Goal: Task Accomplishment & Management: Complete application form

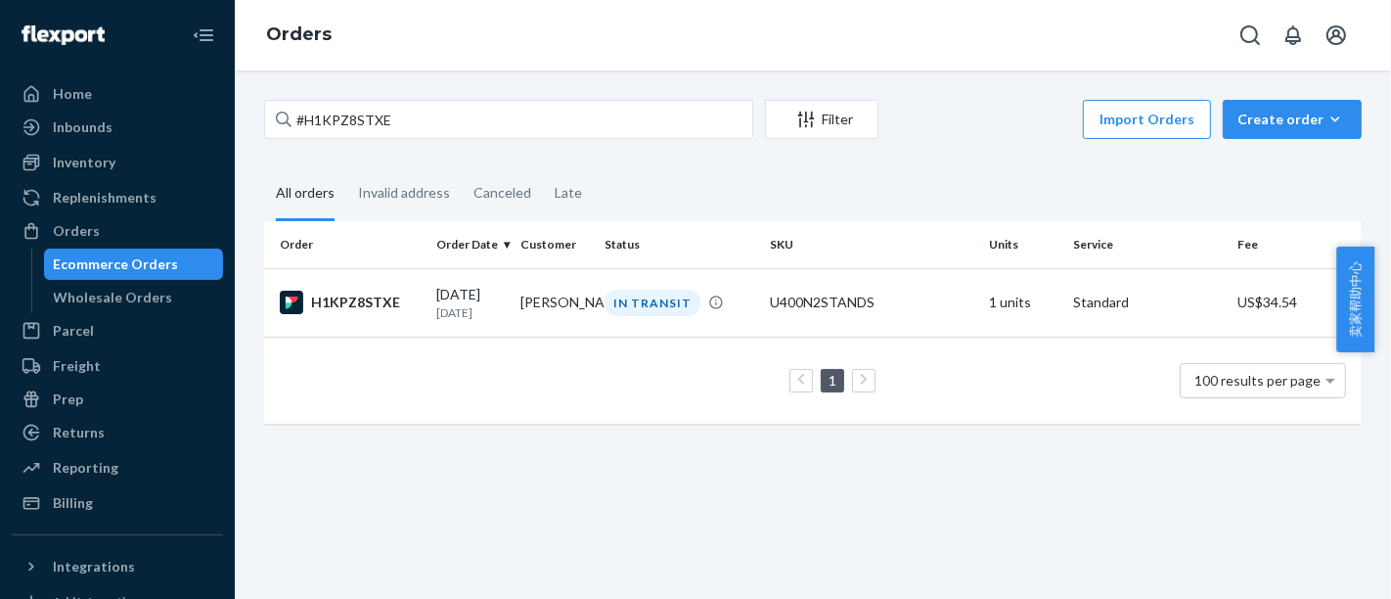
click at [267, 100] on input "#H1KPZ8STXE" at bounding box center [508, 119] width 489 height 39
type input "#RKTYUSUTGL"
click at [485, 291] on div "[DATE] [DATE]" at bounding box center [470, 303] width 68 height 36
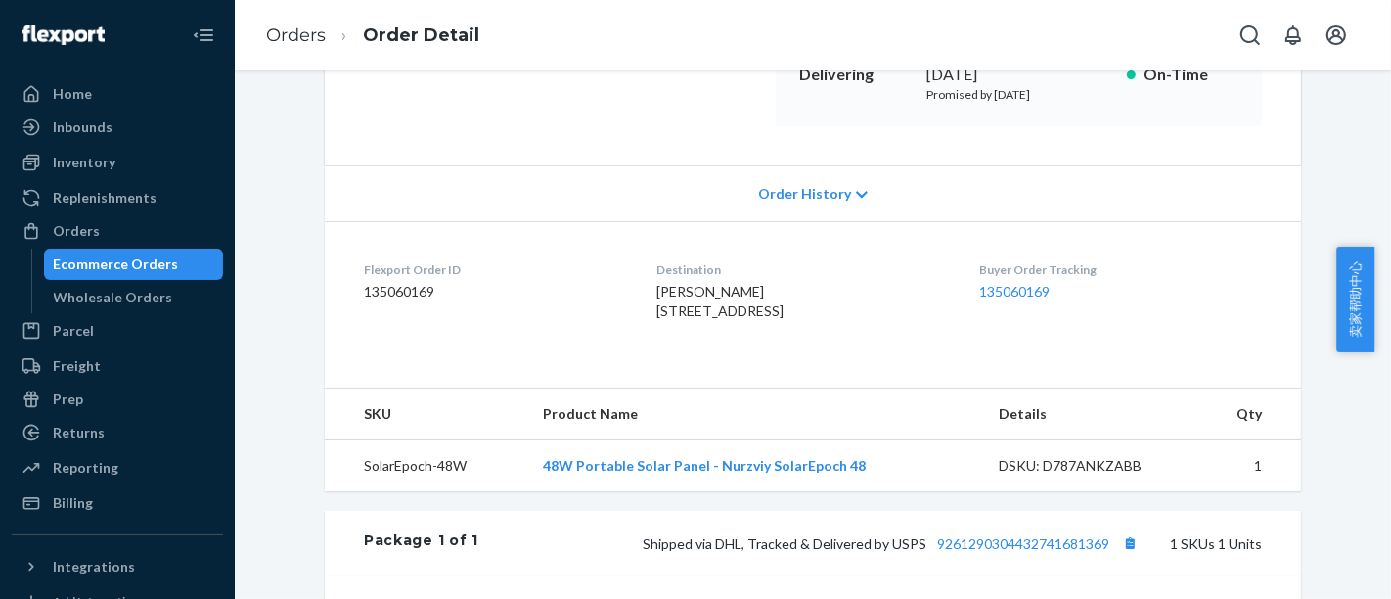
scroll to position [543, 0]
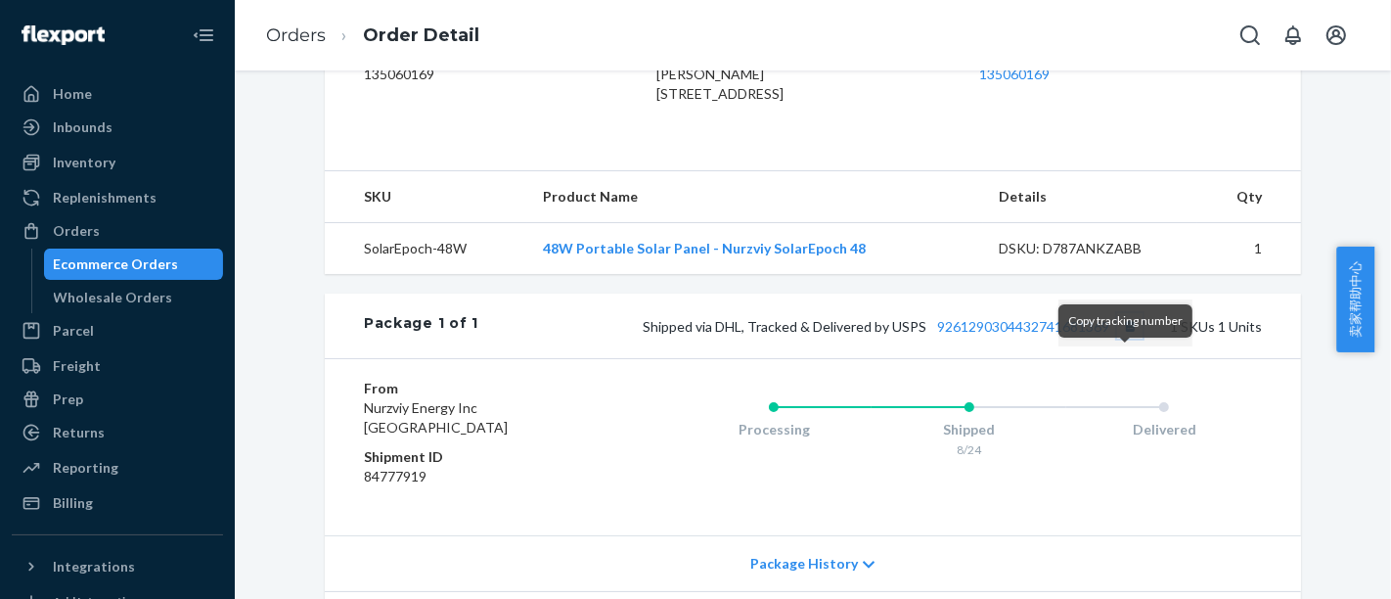
click at [1121, 338] on button "Copy tracking number" at bounding box center [1129, 325] width 25 height 25
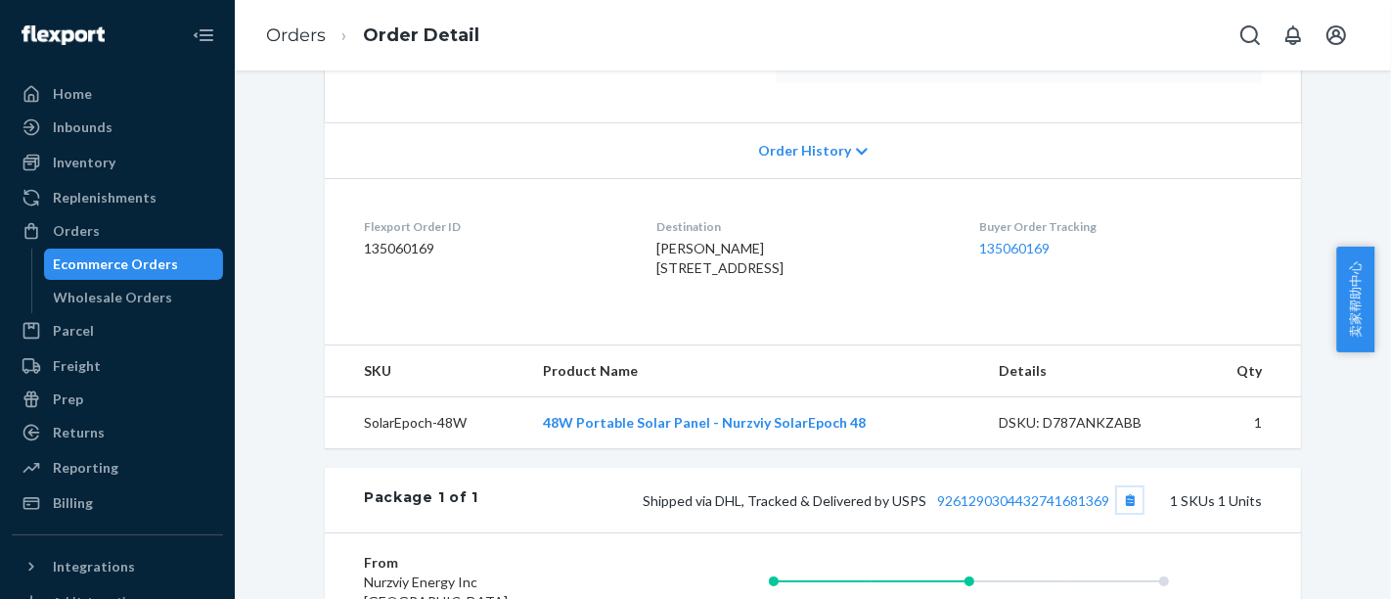
scroll to position [0, 0]
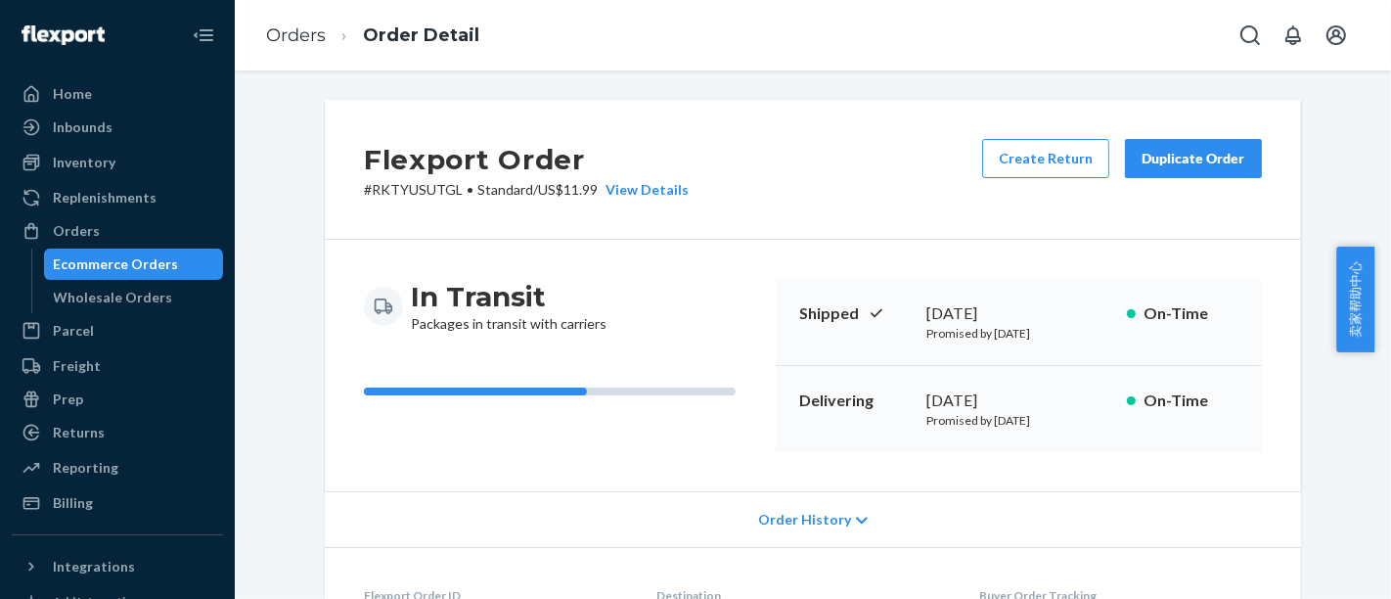
click at [187, 264] on div "Ecommerce Orders" at bounding box center [134, 263] width 176 height 27
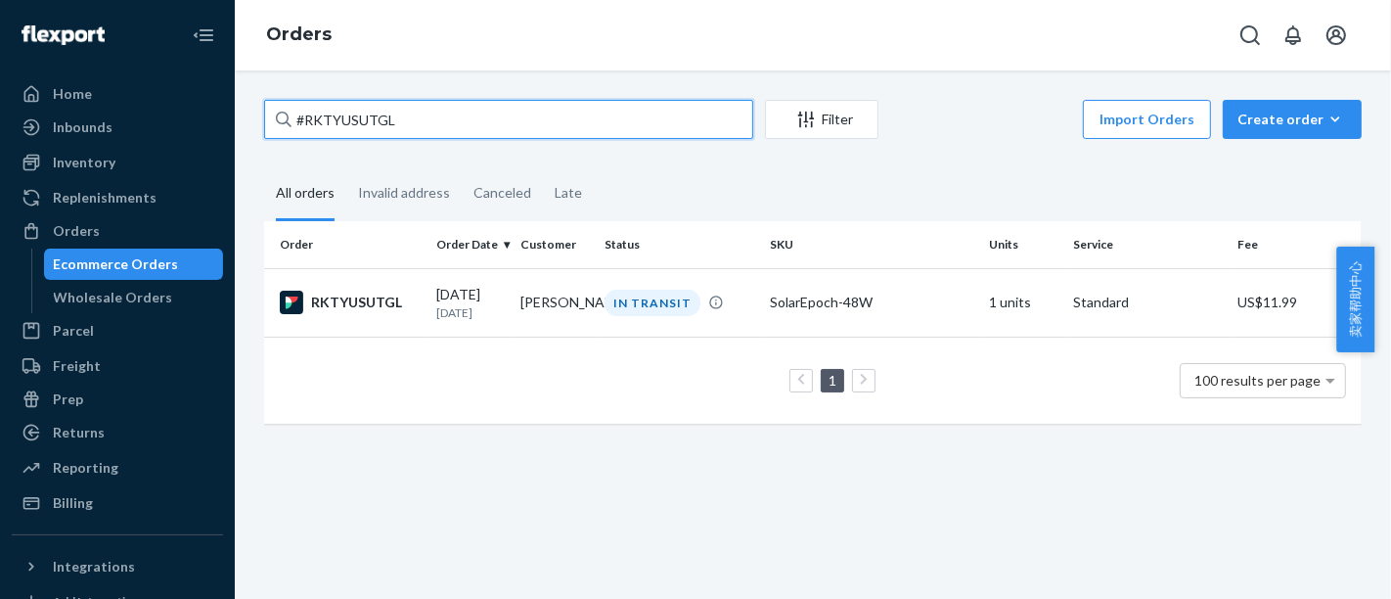
drag, startPoint x: 406, startPoint y: 126, endPoint x: 273, endPoint y: 111, distance: 133.8
click at [273, 111] on input "#RKTYUSUTGL" at bounding box center [508, 119] width 489 height 39
paste input "HJXUCOITX"
type input "#HJXUCOITXL"
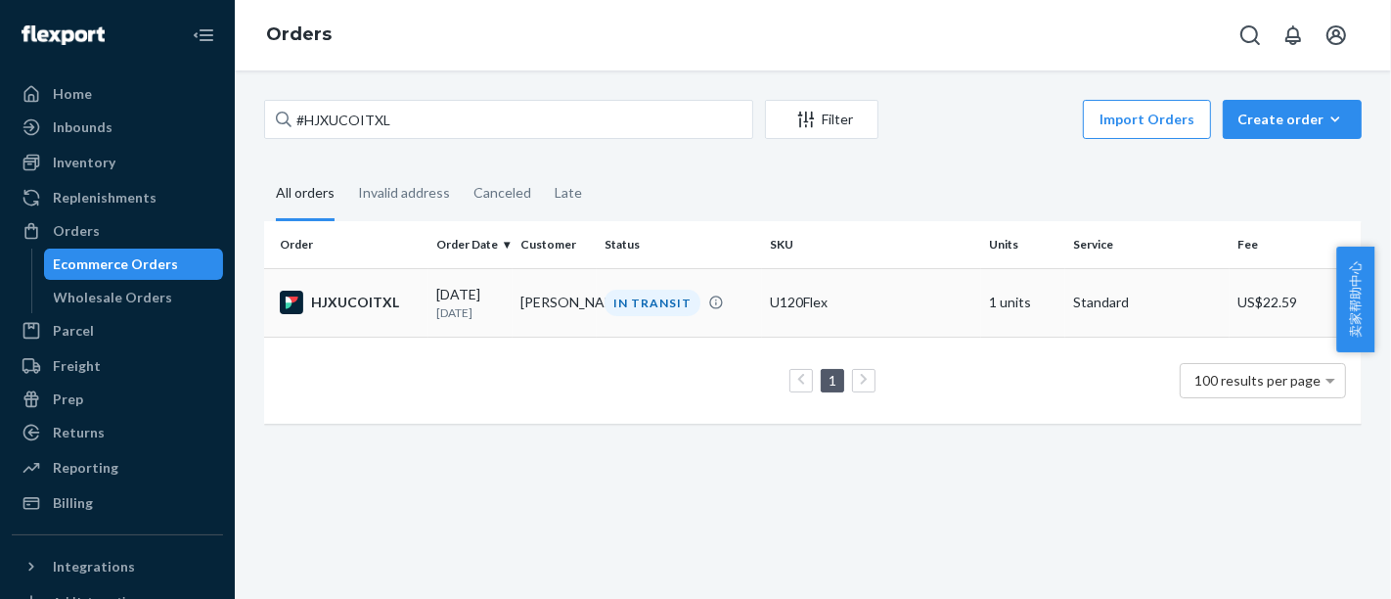
click at [512, 302] on td "[PERSON_NAME]" at bounding box center [554, 302] width 84 height 68
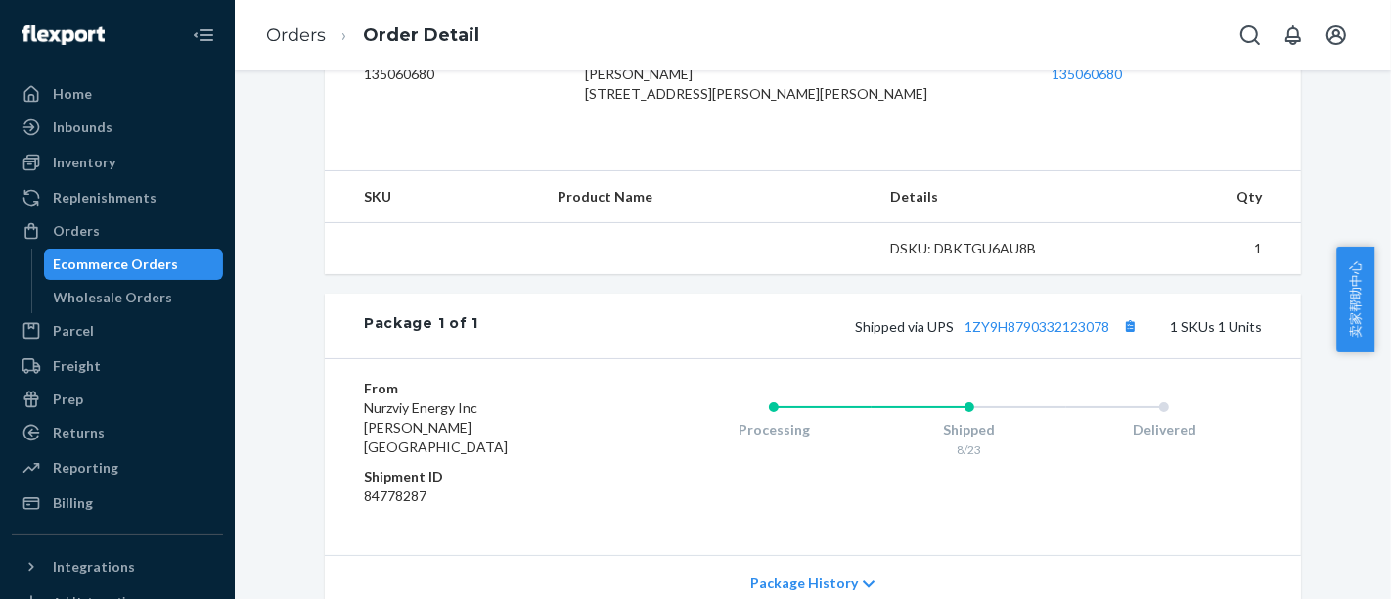
scroll to position [651, 0]
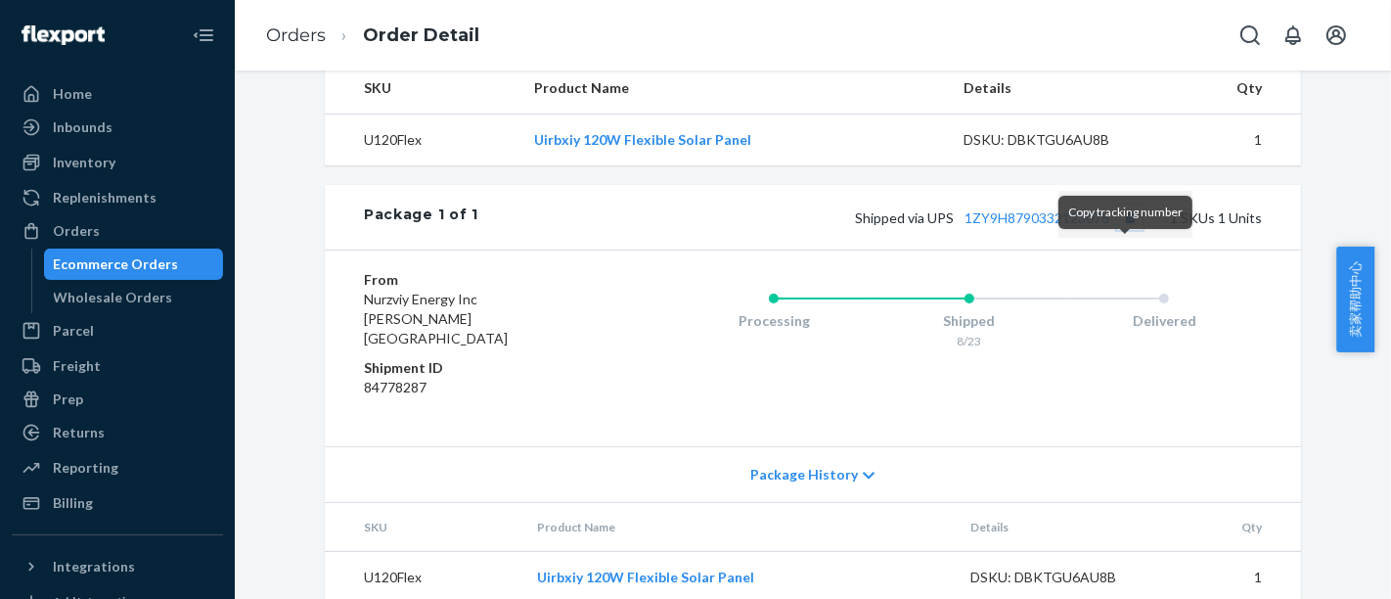
click at [1123, 230] on button "Copy tracking number" at bounding box center [1129, 216] width 25 height 25
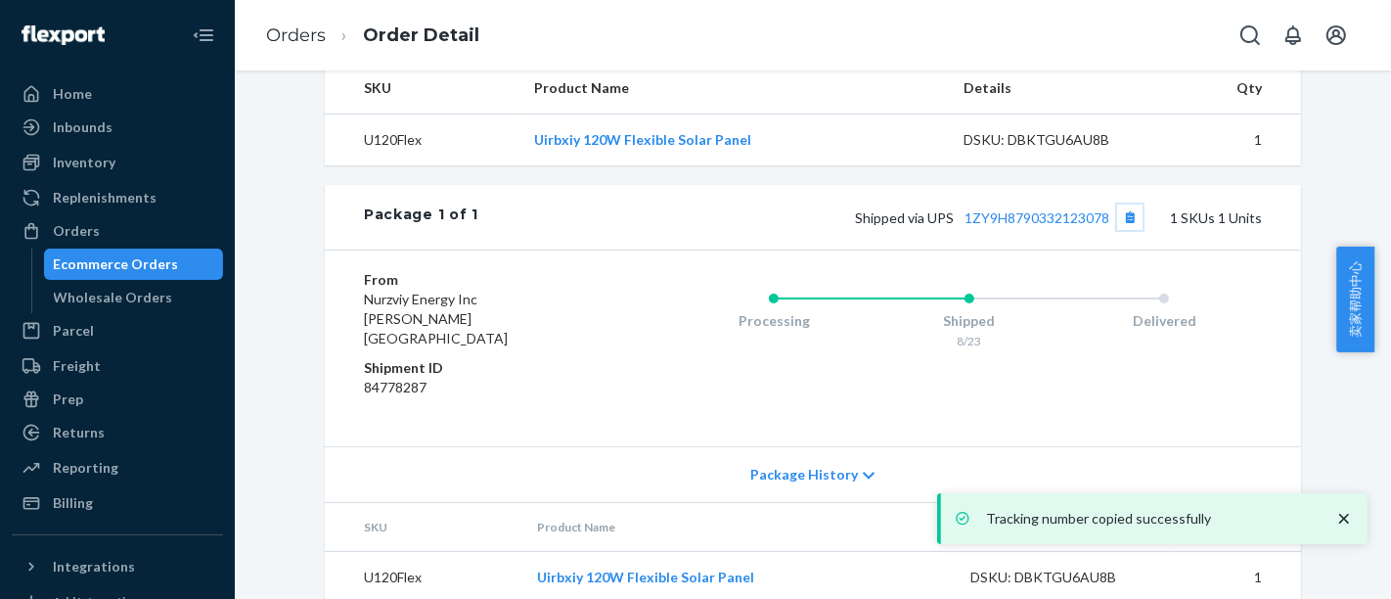
scroll to position [694, 0]
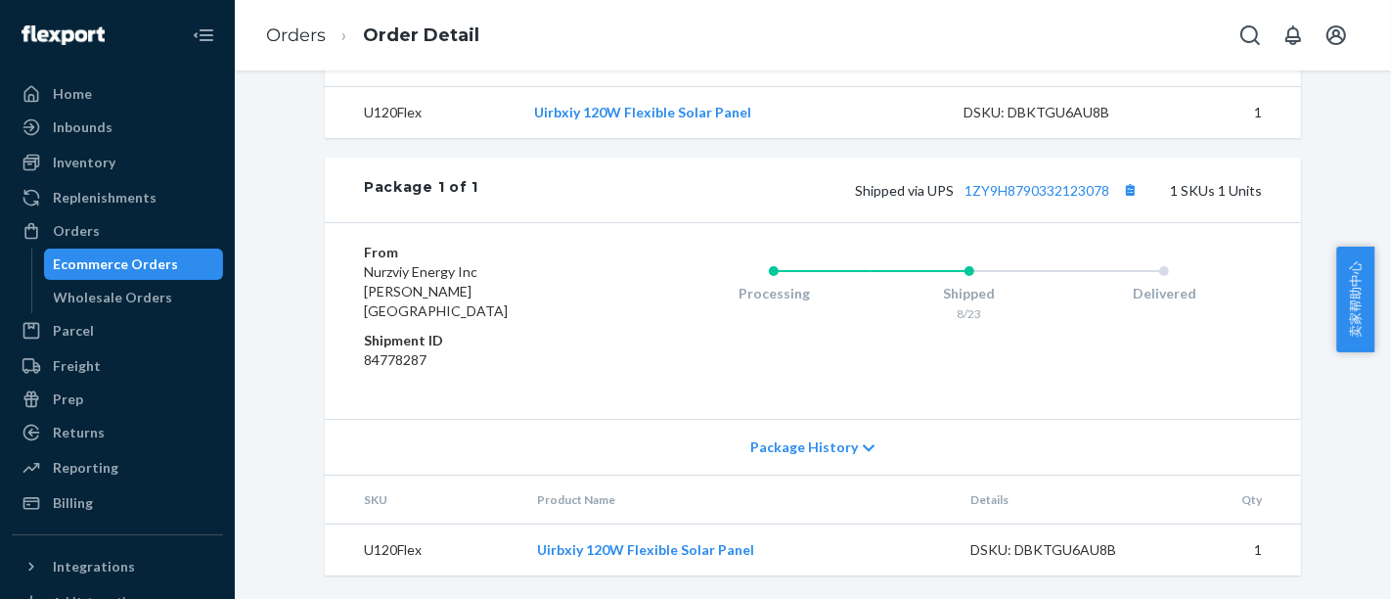
click at [162, 259] on div "Ecommerce Orders" at bounding box center [116, 264] width 125 height 20
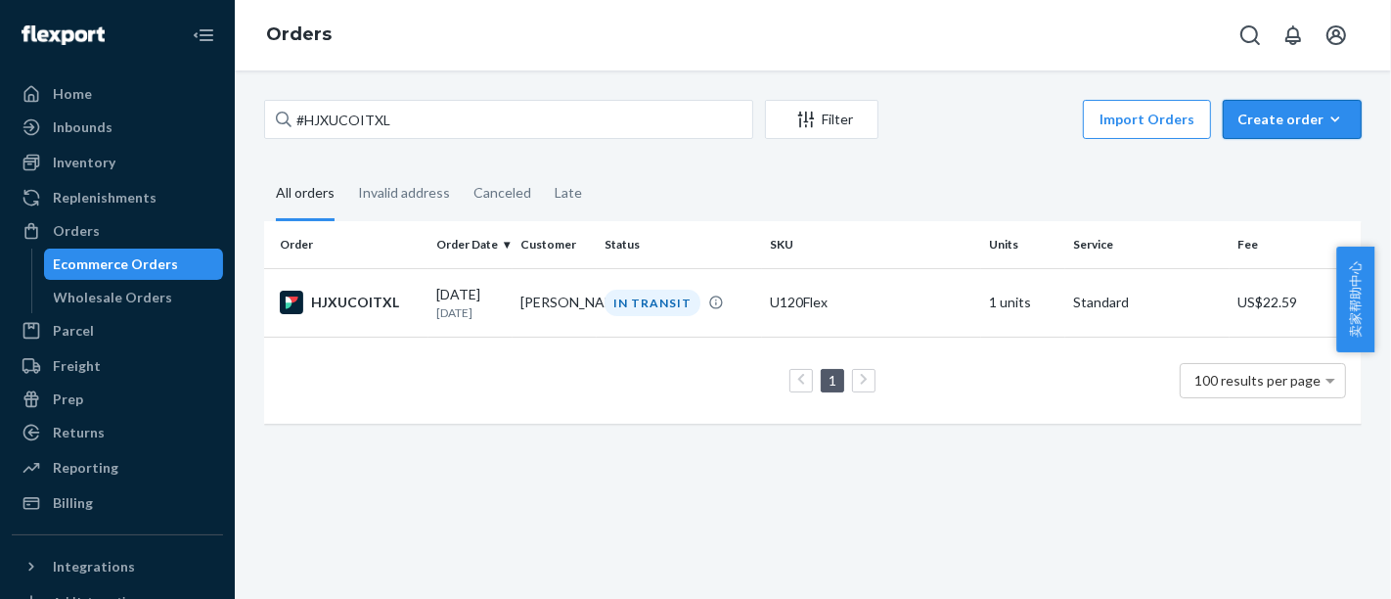
click at [1327, 125] on icon "button" at bounding box center [1335, 120] width 20 height 20
click at [1284, 165] on span "Ecommerce order" at bounding box center [1303, 166] width 121 height 14
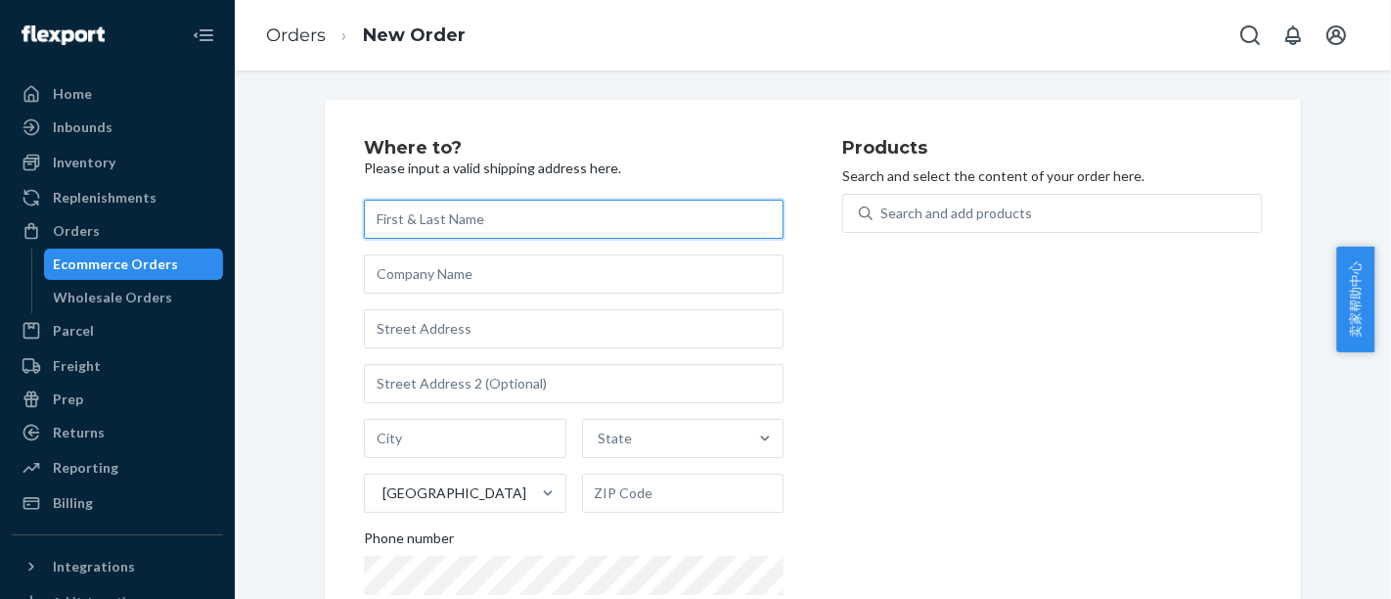
click at [435, 223] on input "text" at bounding box center [574, 219] width 420 height 39
paste input "[PERSON_NAME]"
type input "[PERSON_NAME]"
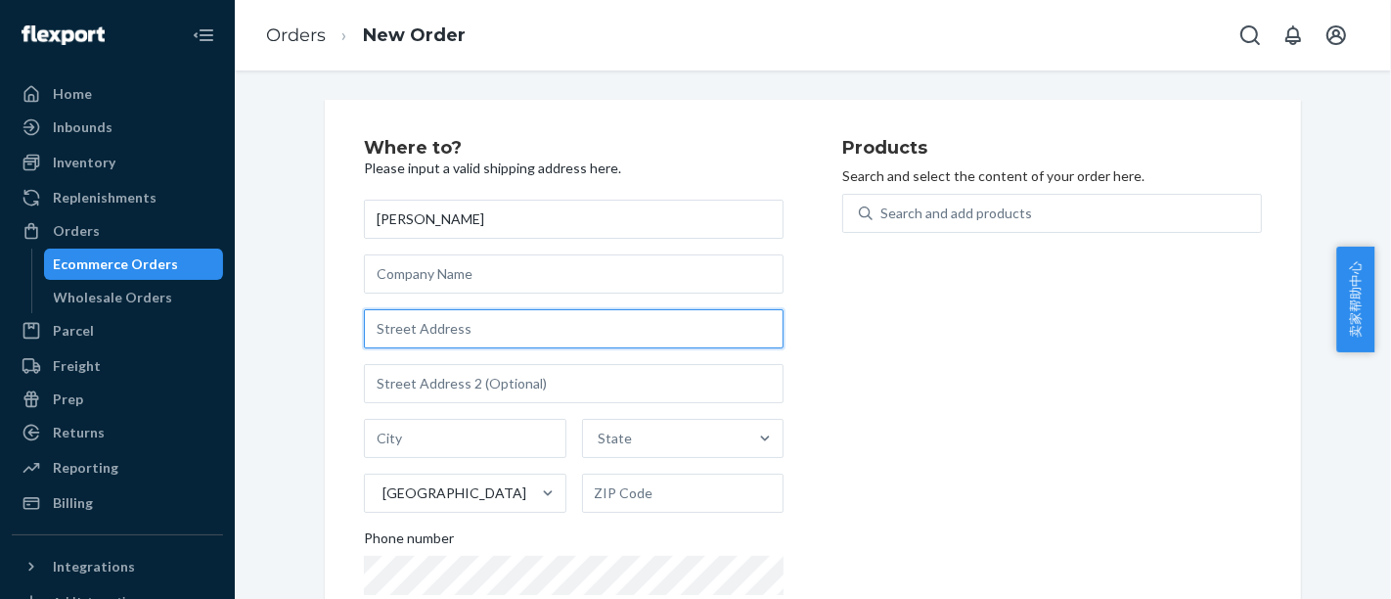
click at [447, 333] on input "text" at bounding box center [574, 328] width 420 height 39
paste input "[STREET_ADDRESS]"
type input "[STREET_ADDRESS]"
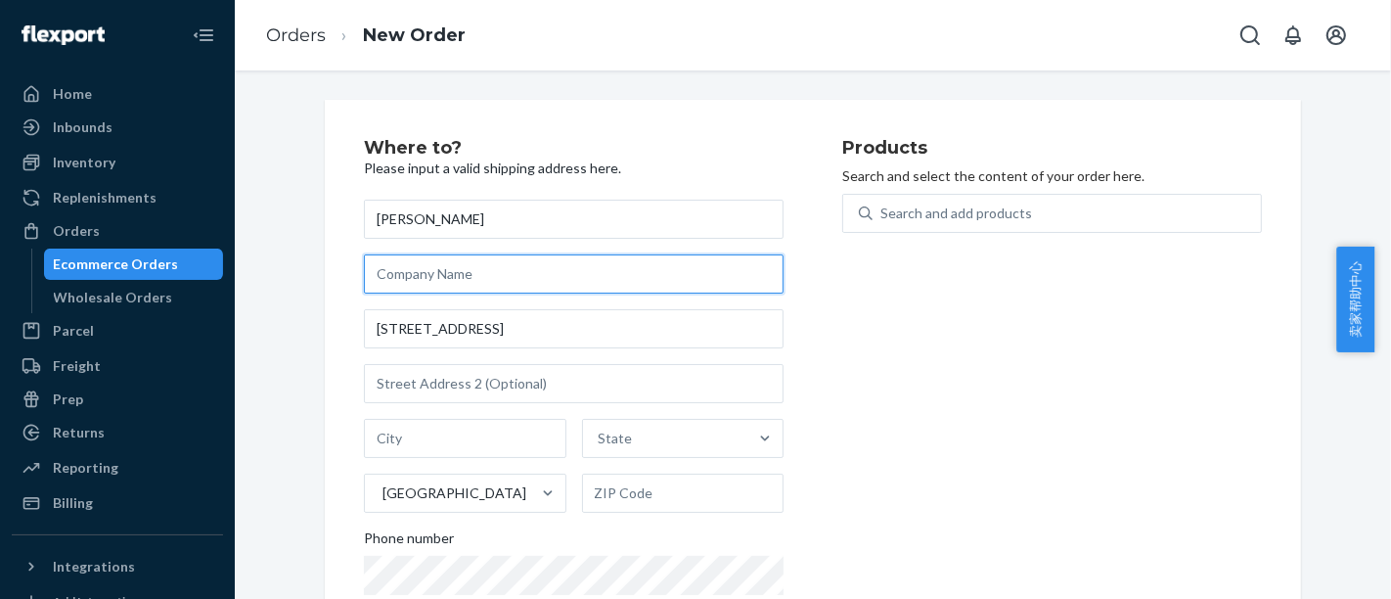
click at [455, 281] on input "text" at bounding box center [574, 273] width 420 height 39
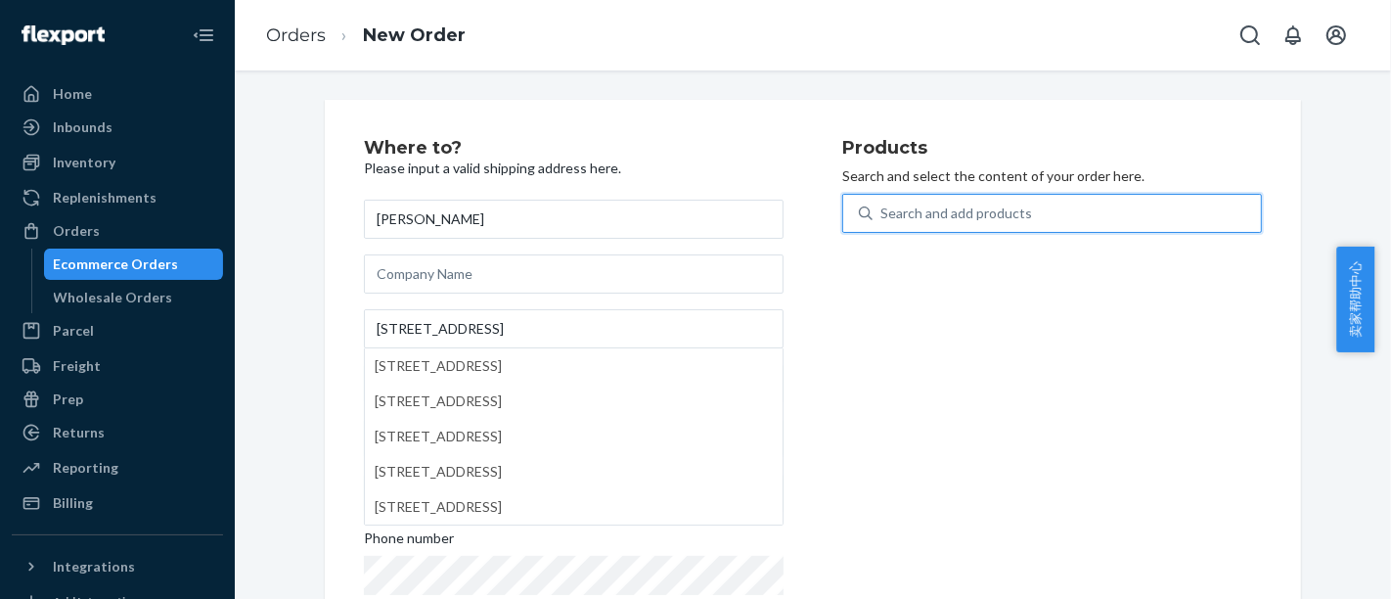
click at [888, 217] on div "Search and add products" at bounding box center [956, 213] width 152 height 20
click at [882, 217] on input "0 results available. Use Up and Down to choose options, press Enter to select t…" at bounding box center [881, 213] width 2 height 20
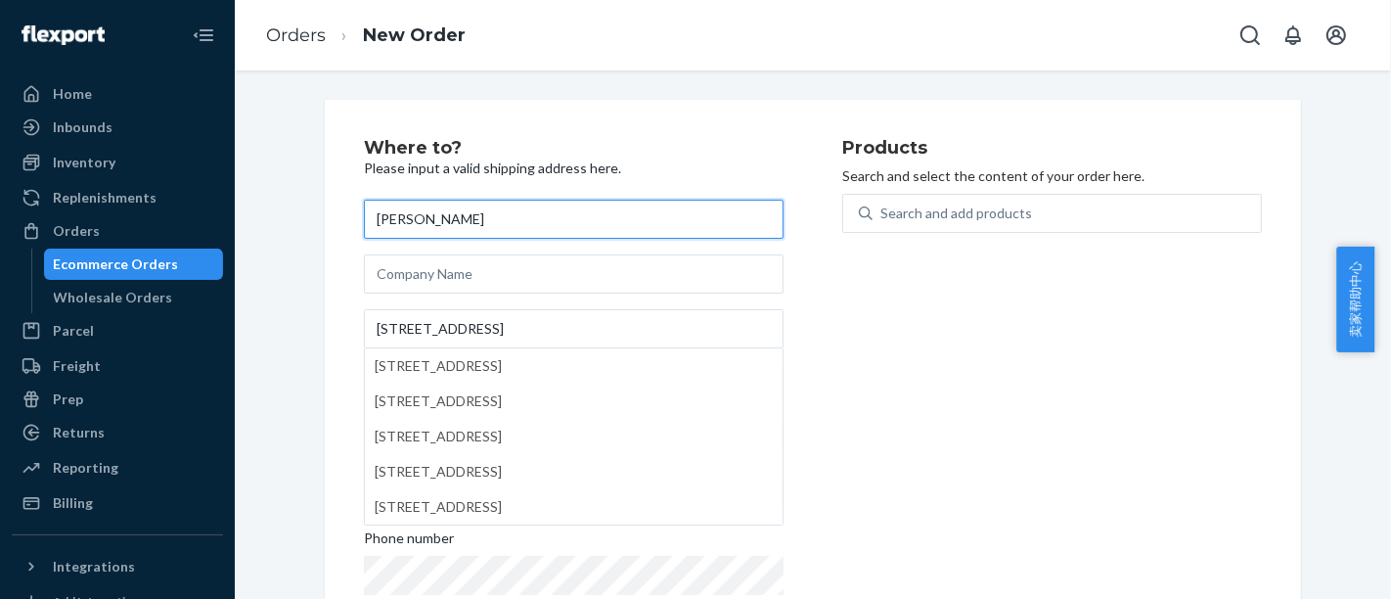
click at [658, 218] on input "[PERSON_NAME]" at bounding box center [574, 219] width 420 height 39
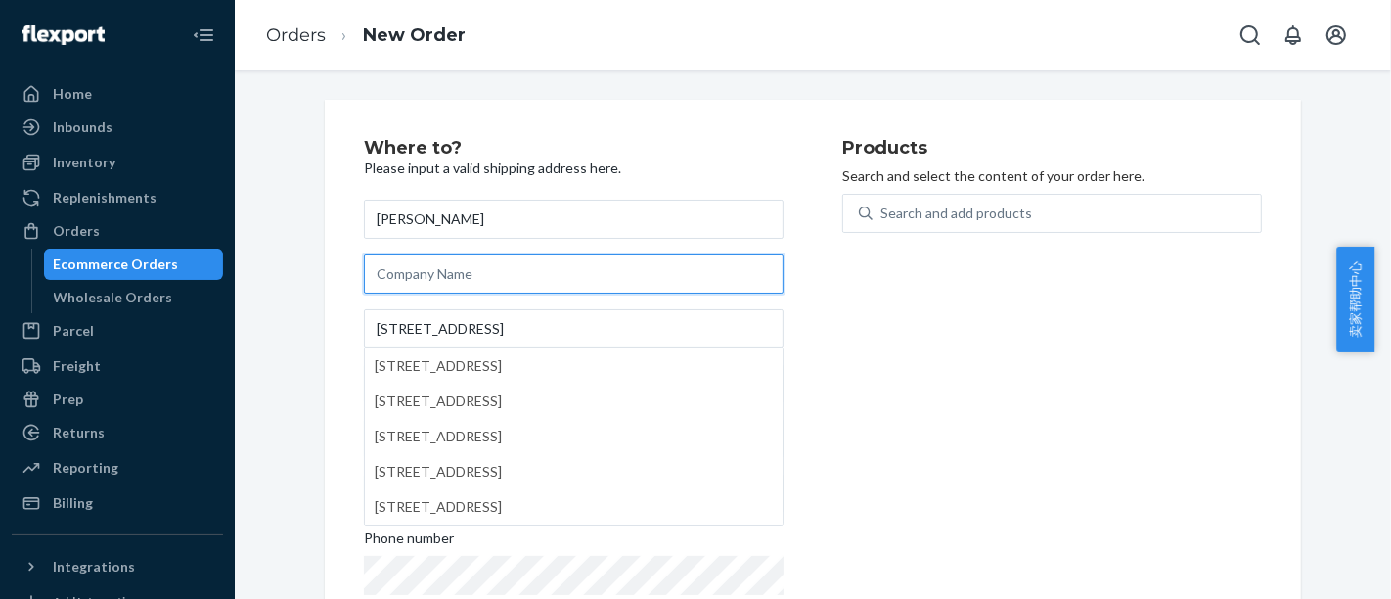
click at [592, 280] on input "text" at bounding box center [574, 273] width 420 height 39
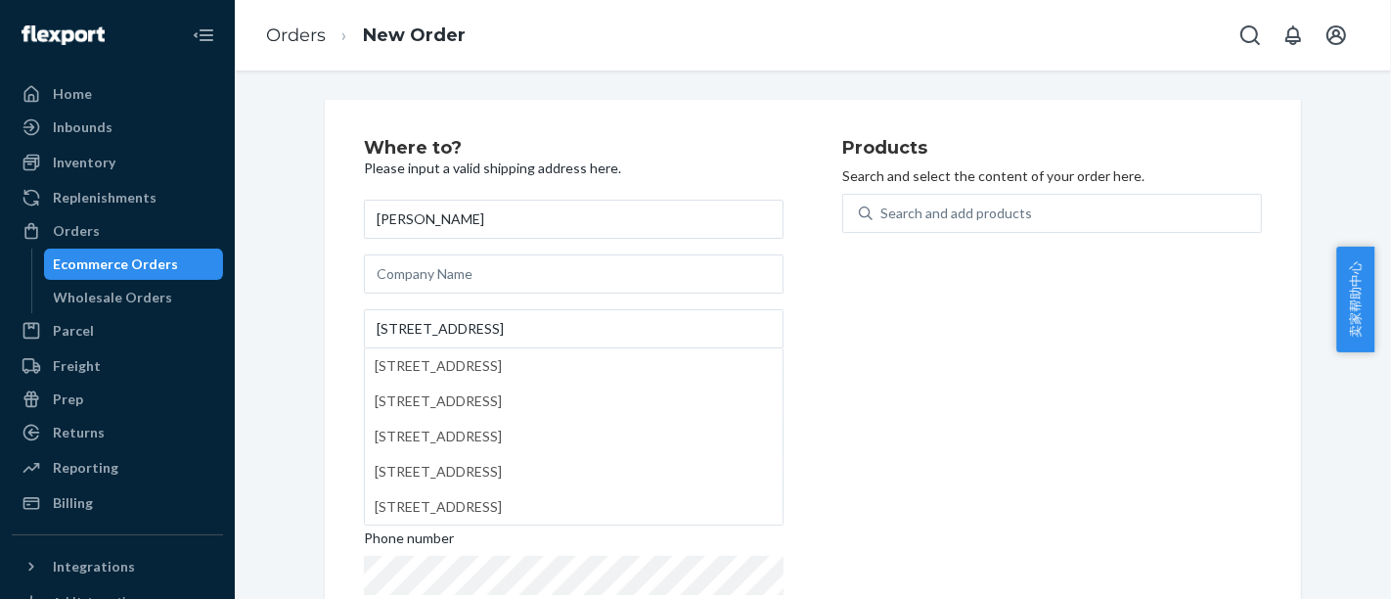
click at [842, 362] on div "Products Search and select the content of your order here. Search and add produ…" at bounding box center [1052, 402] width 420 height 526
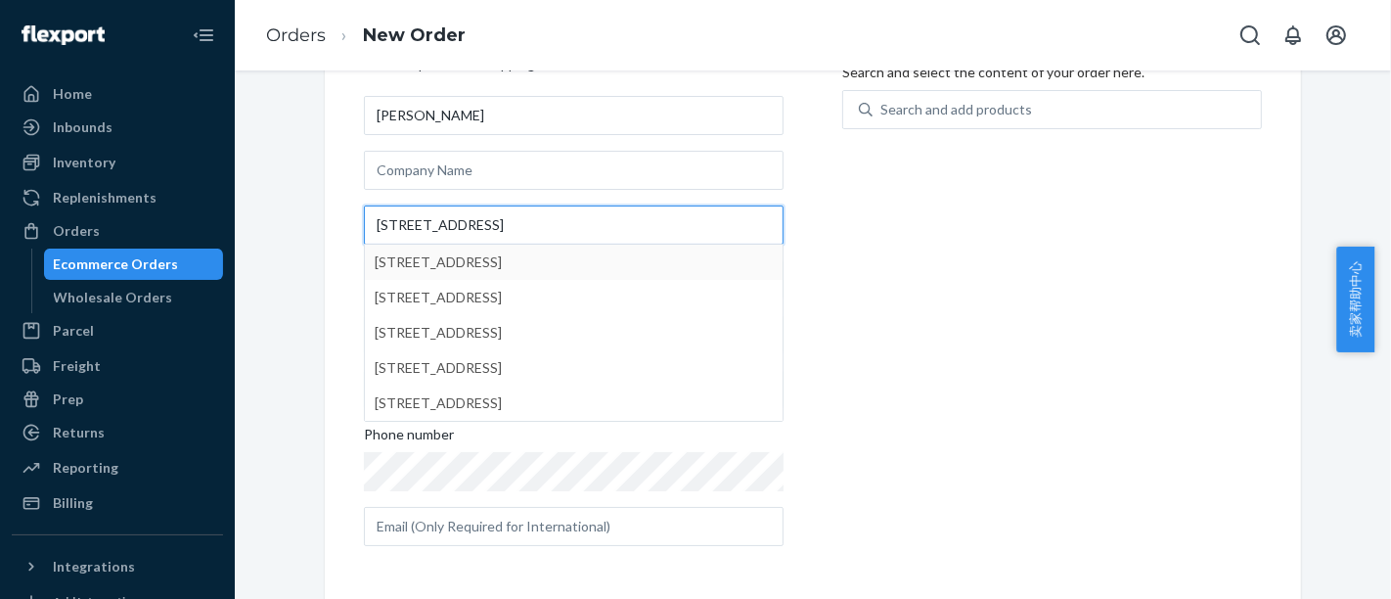
click at [578, 226] on input "[STREET_ADDRESS]" at bounding box center [574, 224] width 420 height 39
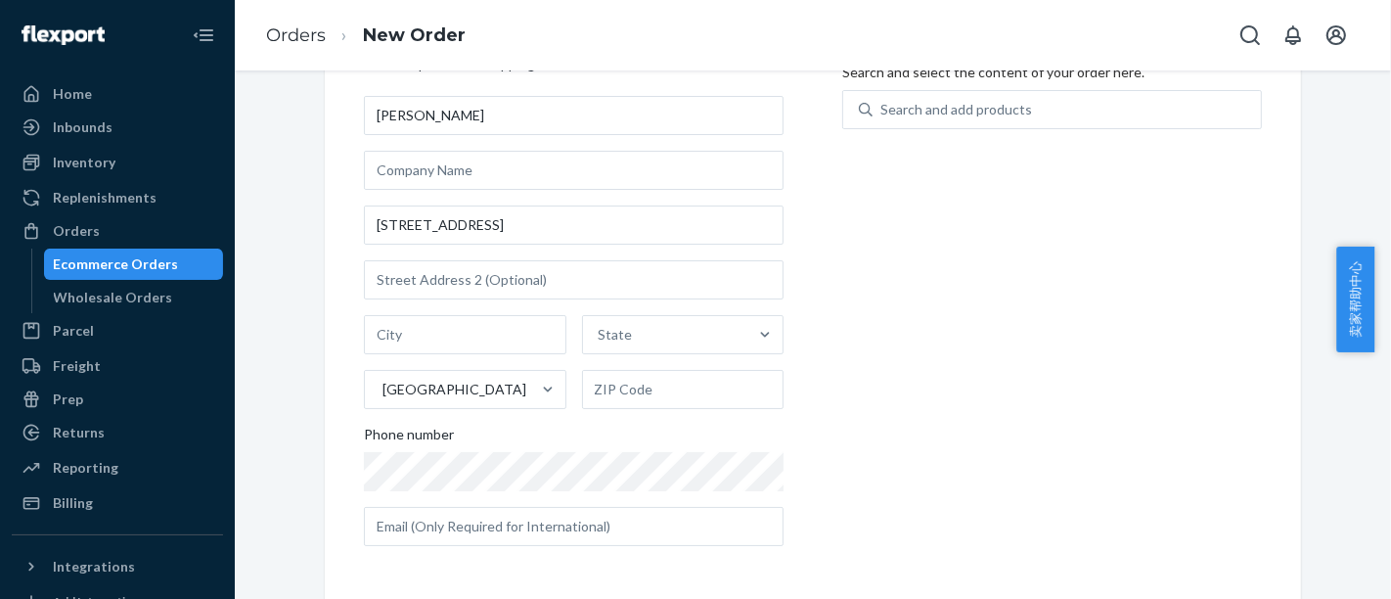
click at [1008, 343] on div "Products Search and select the content of your order here. Search and add produ…" at bounding box center [1052, 298] width 420 height 526
click at [447, 328] on input "text" at bounding box center [465, 334] width 202 height 39
paste input "[GEOGRAPHIC_DATA]"
type input "[GEOGRAPHIC_DATA]"
click at [647, 333] on div "State" at bounding box center [665, 334] width 165 height 39
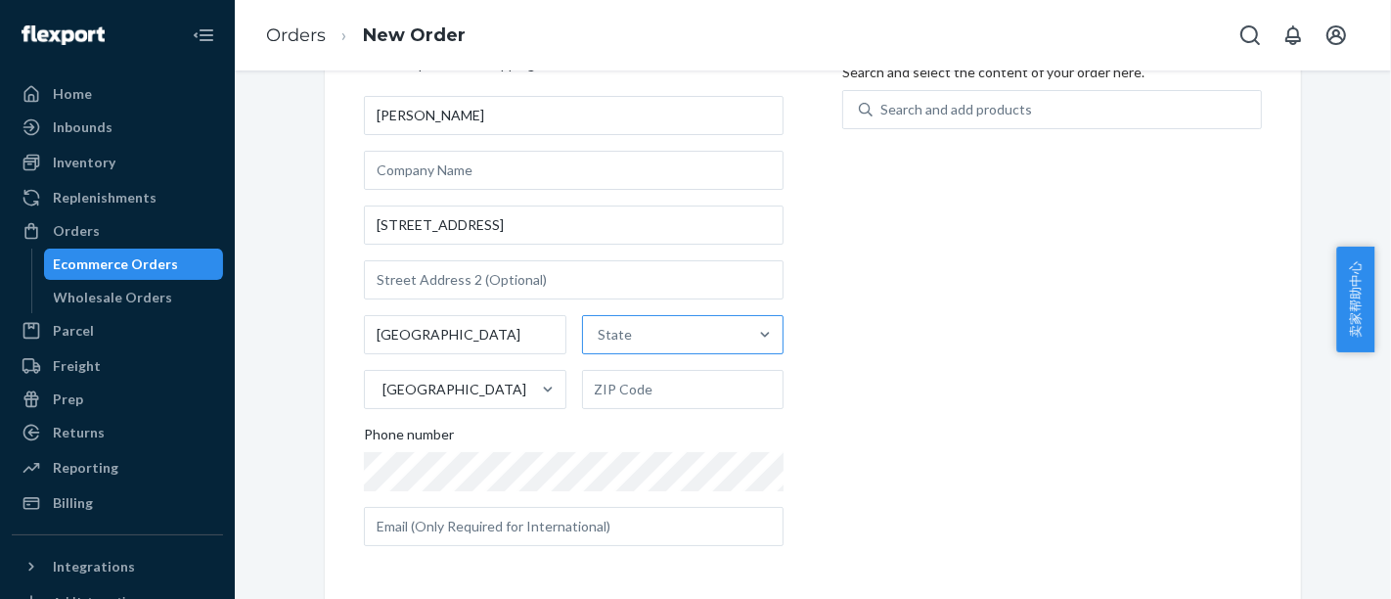
click at [600, 333] on input "State" at bounding box center [600, 335] width 2 height 20
type input "p"
type input "pa"
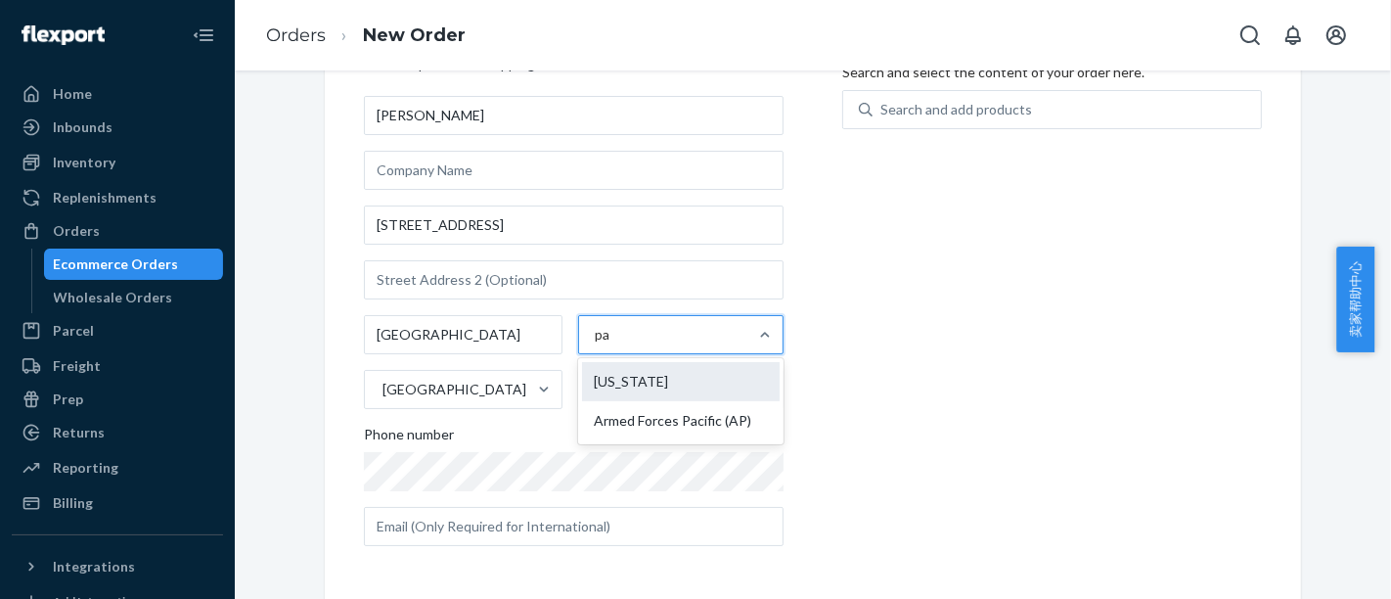
click at [651, 384] on div "[US_STATE]" at bounding box center [681, 381] width 198 height 39
click at [611, 344] on input "pa" at bounding box center [603, 335] width 17 height 20
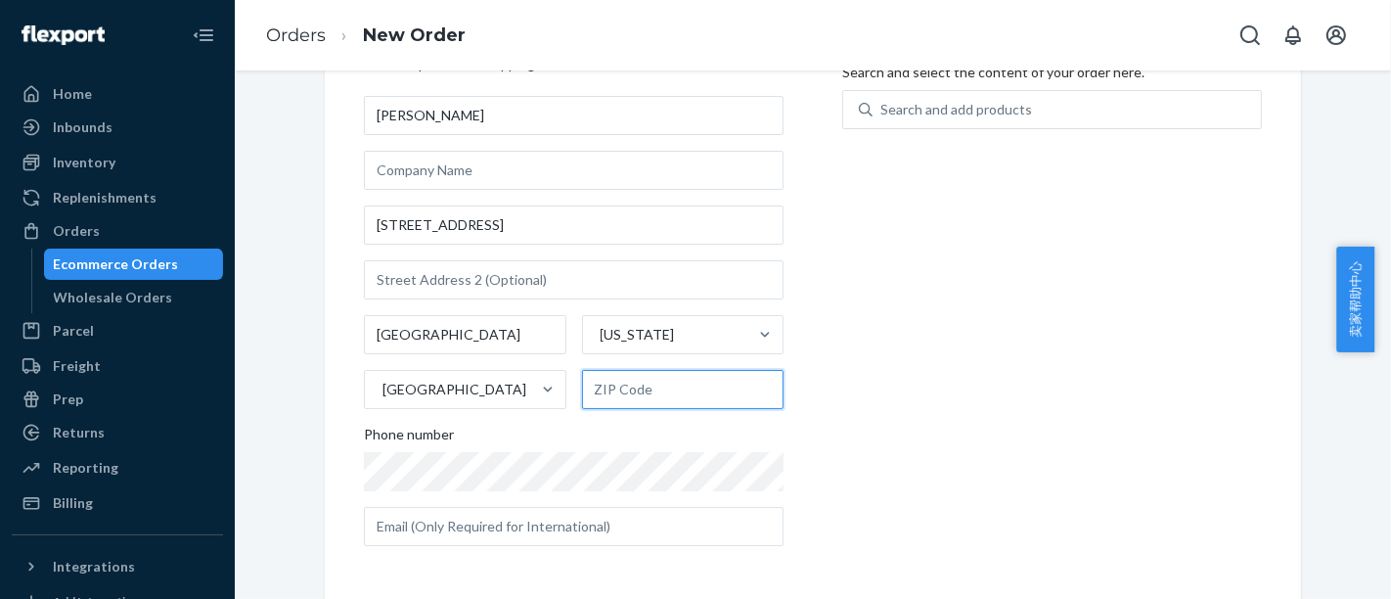
click at [608, 382] on input "text" at bounding box center [683, 389] width 202 height 39
paste input "15905-2306"
type input "15905-2306"
click at [887, 467] on div "Products Search and select the content of your order here. Search and add produ…" at bounding box center [1052, 298] width 420 height 526
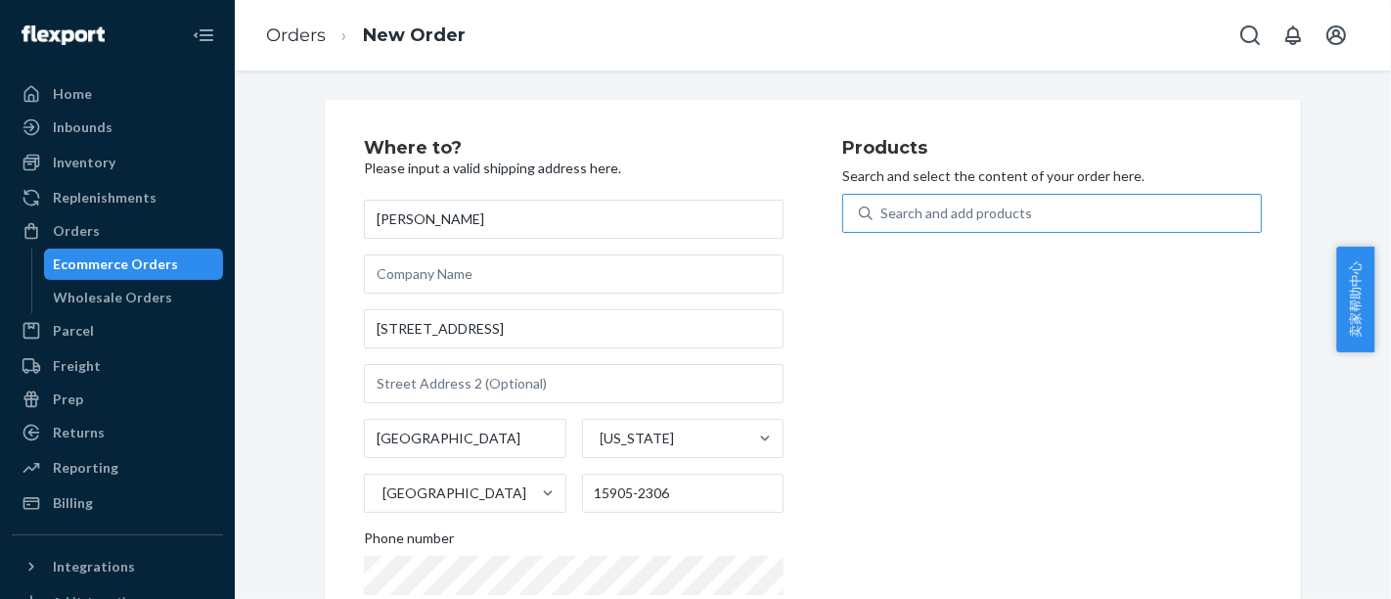
click at [977, 216] on div "Search and add products" at bounding box center [956, 213] width 152 height 20
click at [882, 216] on input "Search and add products" at bounding box center [881, 213] width 2 height 20
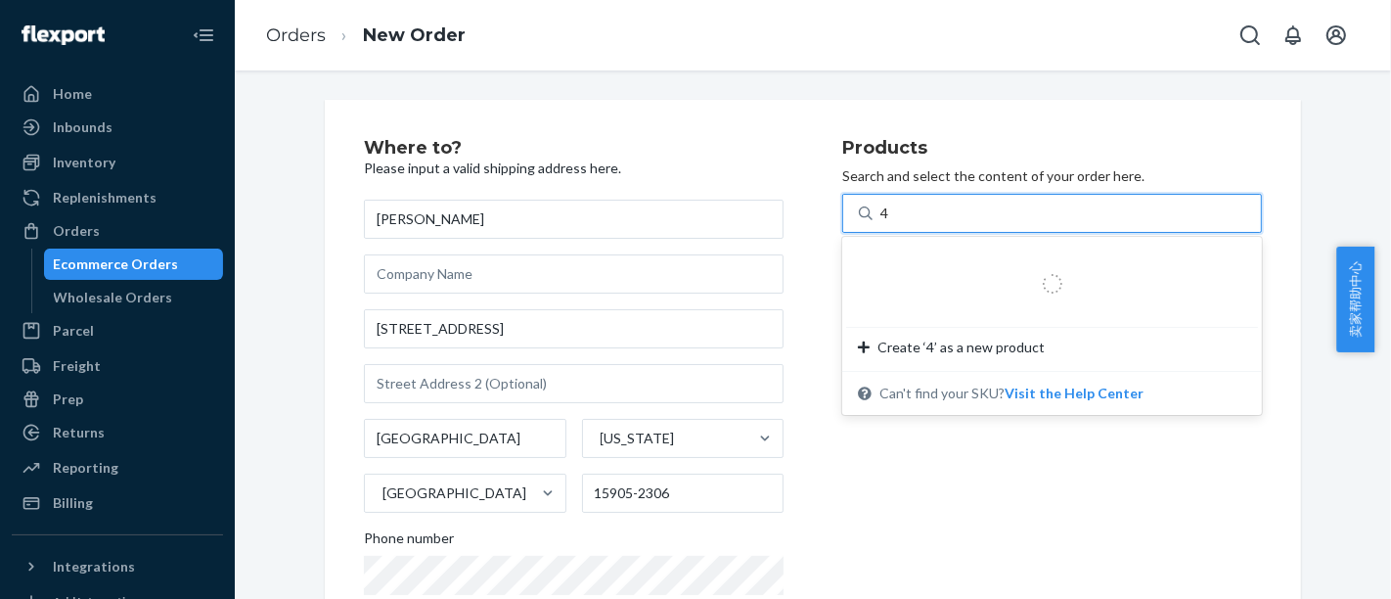
type input "48"
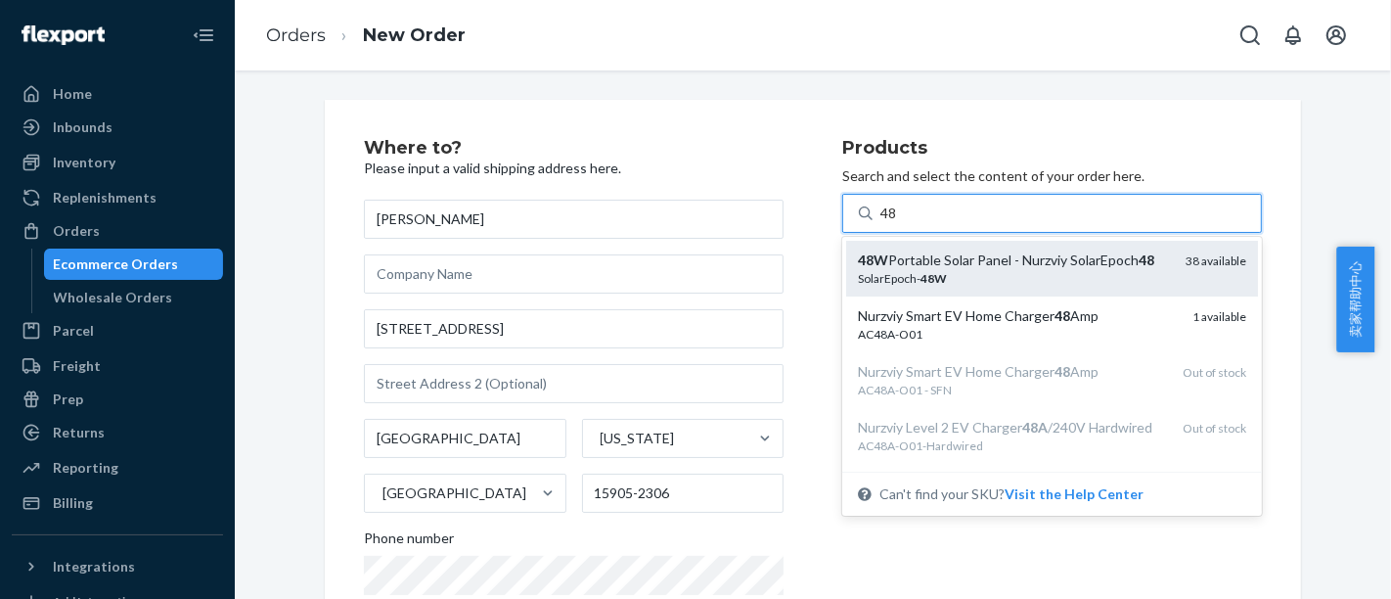
click at [978, 270] on div "48W Portable Solar Panel - Nurzviy SolarEpoch 48" at bounding box center [1014, 260] width 312 height 20
click at [898, 223] on input "48" at bounding box center [889, 213] width 18 height 20
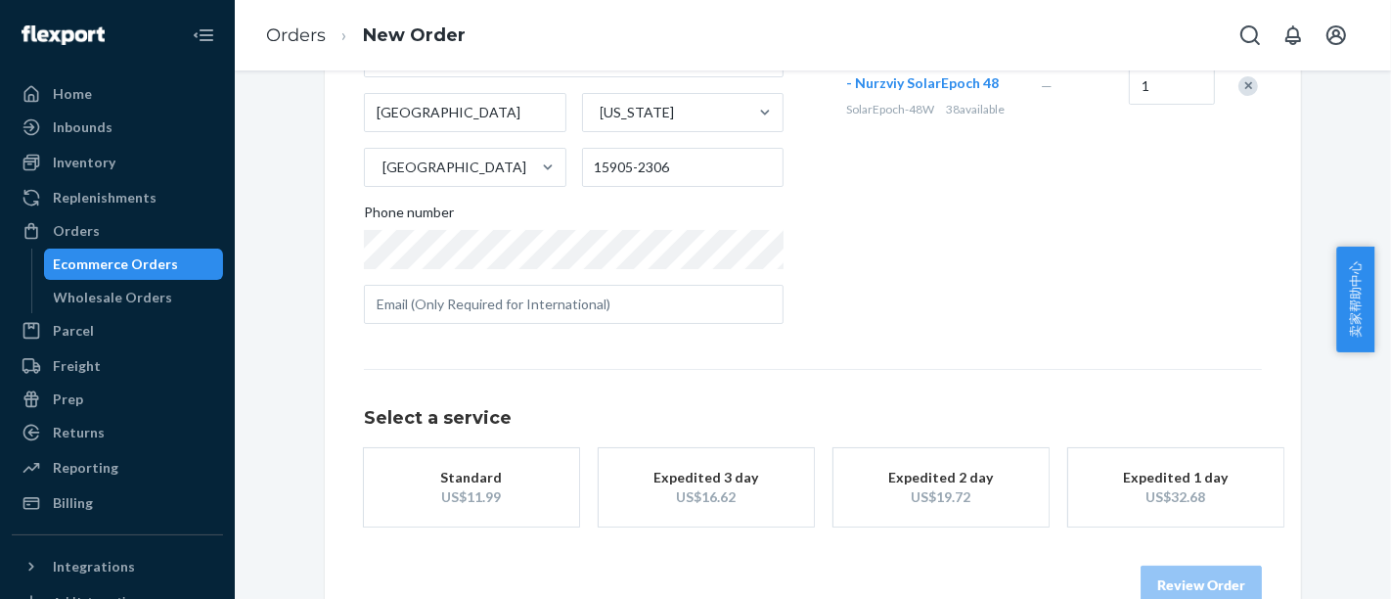
scroll to position [369, 0]
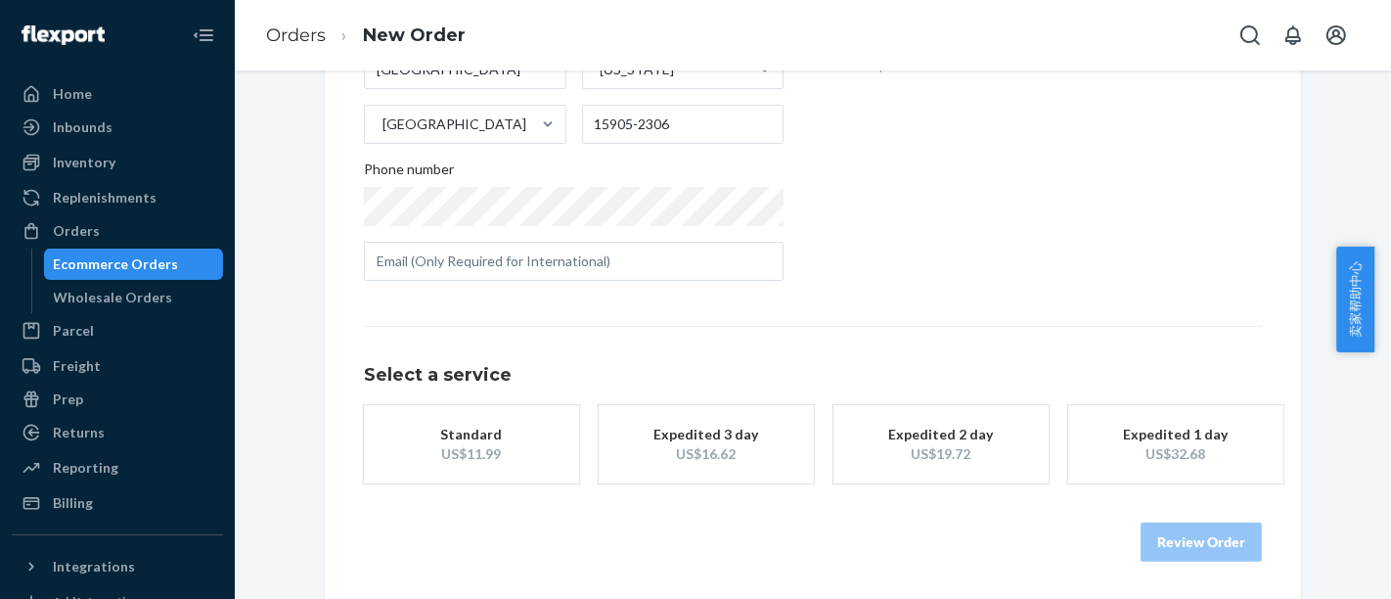
click at [500, 424] on div "Standard" at bounding box center [471, 434] width 156 height 20
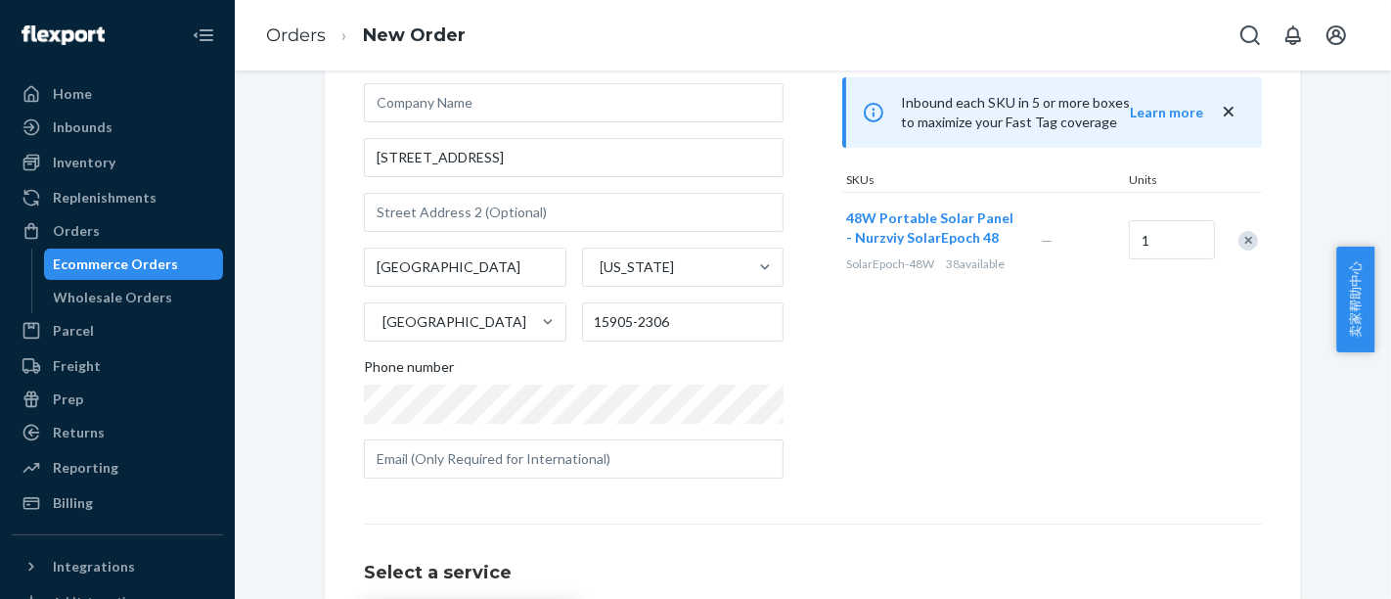
scroll to position [388, 0]
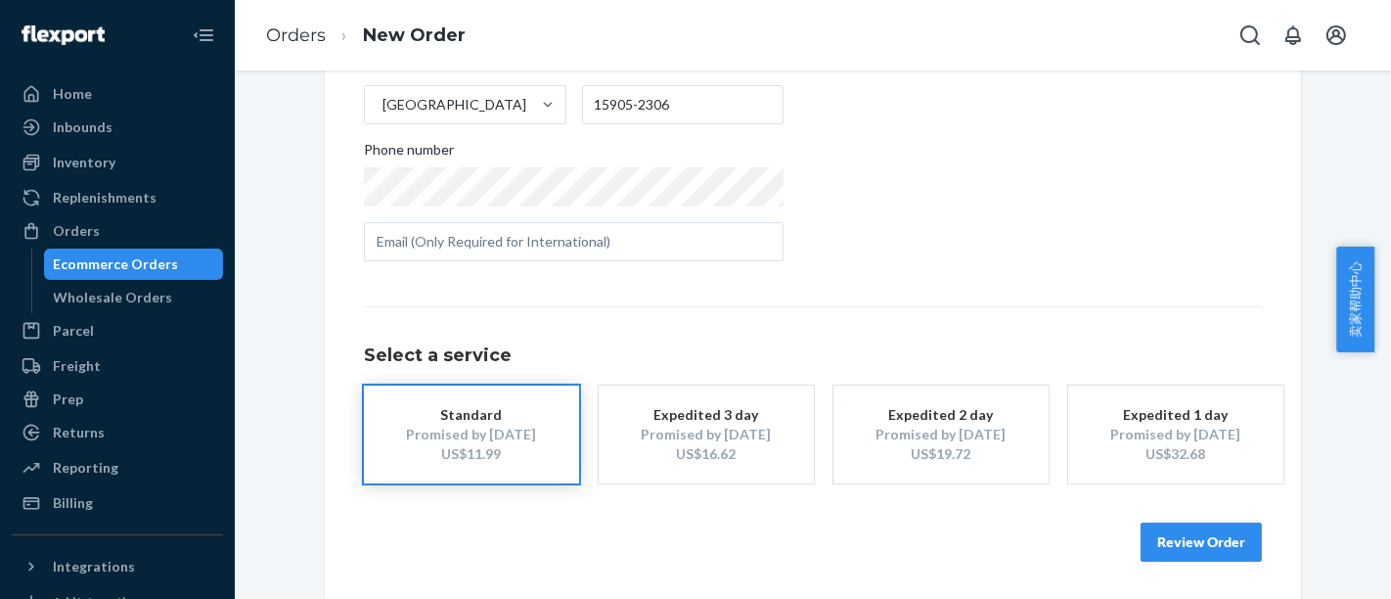
click at [1169, 531] on button "Review Order" at bounding box center [1200, 541] width 121 height 39
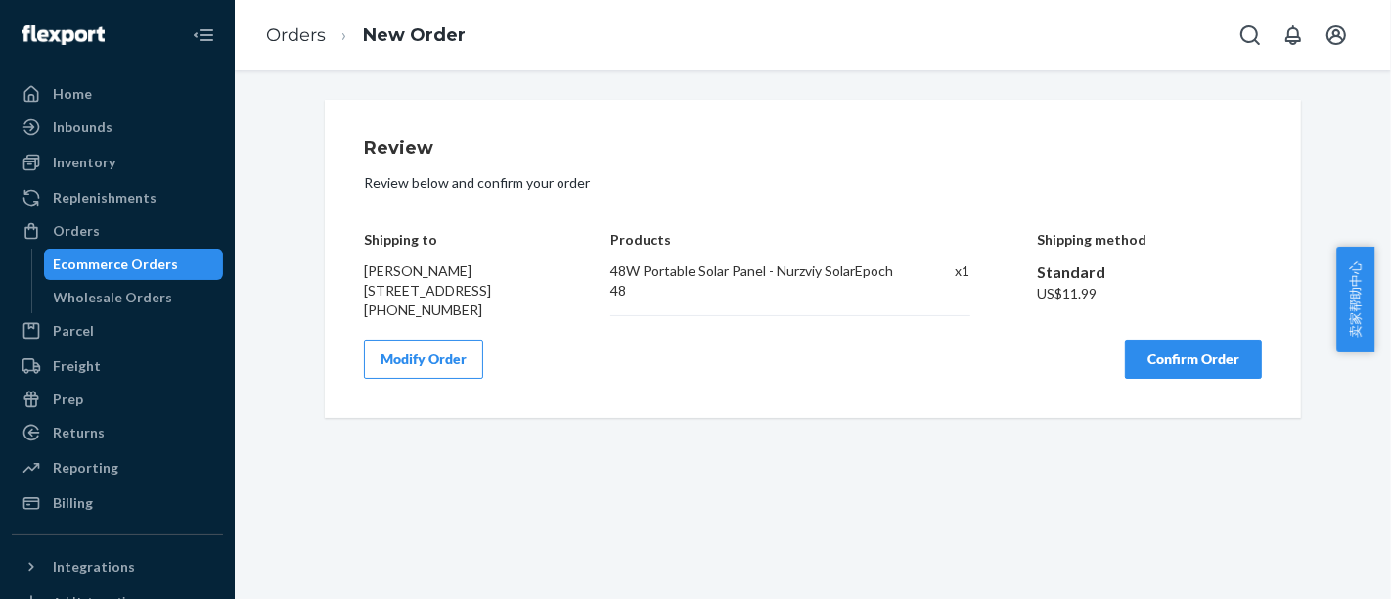
click at [1180, 378] on button "Confirm Order" at bounding box center [1193, 358] width 137 height 39
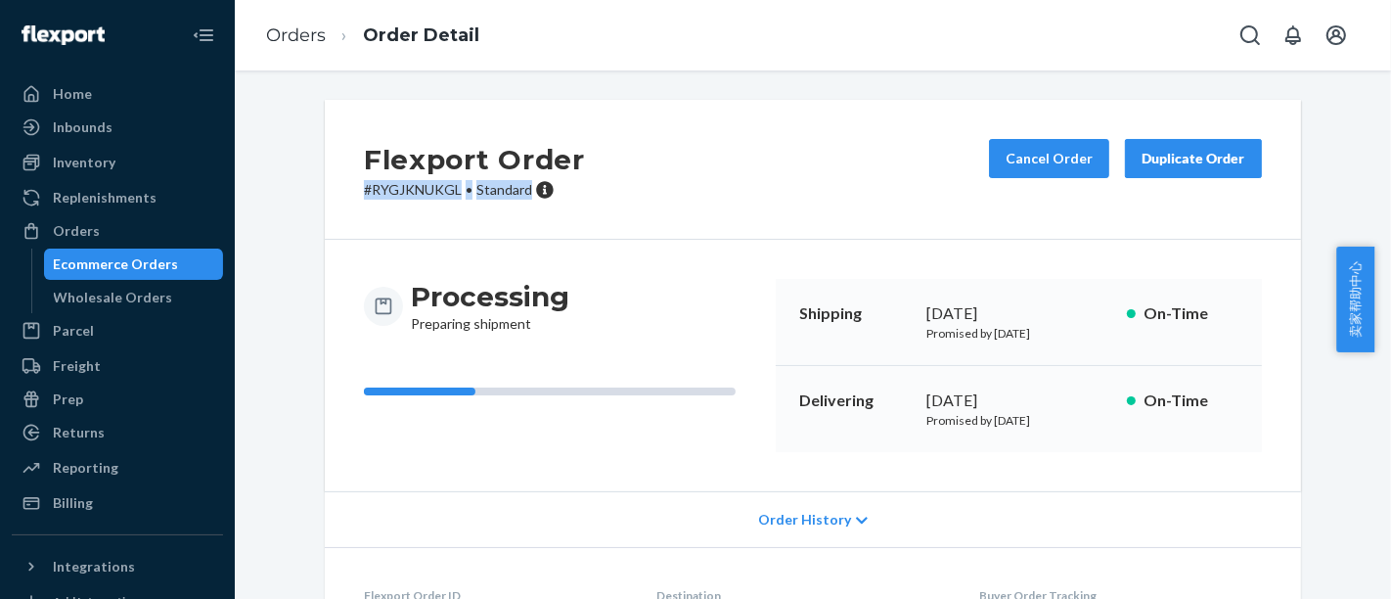
drag, startPoint x: 352, startPoint y: 192, endPoint x: 510, endPoint y: 197, distance: 158.5
click at [524, 197] on div "Flexport Order # RYGJKNUKGL • Standard Cancel Order Duplicate Order" at bounding box center [813, 170] width 976 height 140
copy p "# RYGJKNUKGL • Standard"
click at [137, 263] on div "Ecommerce Orders" at bounding box center [116, 264] width 125 height 20
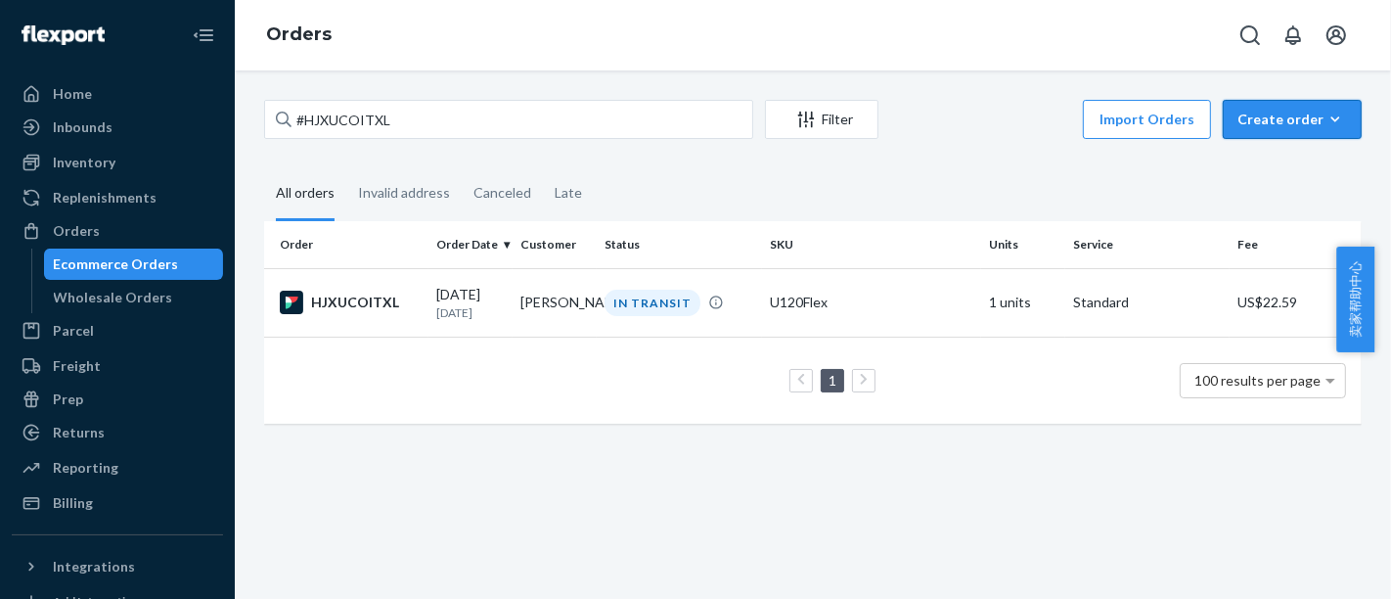
click at [1304, 124] on div "Create order" at bounding box center [1292, 120] width 110 height 20
click at [1296, 168] on span "Ecommerce order" at bounding box center [1303, 166] width 121 height 14
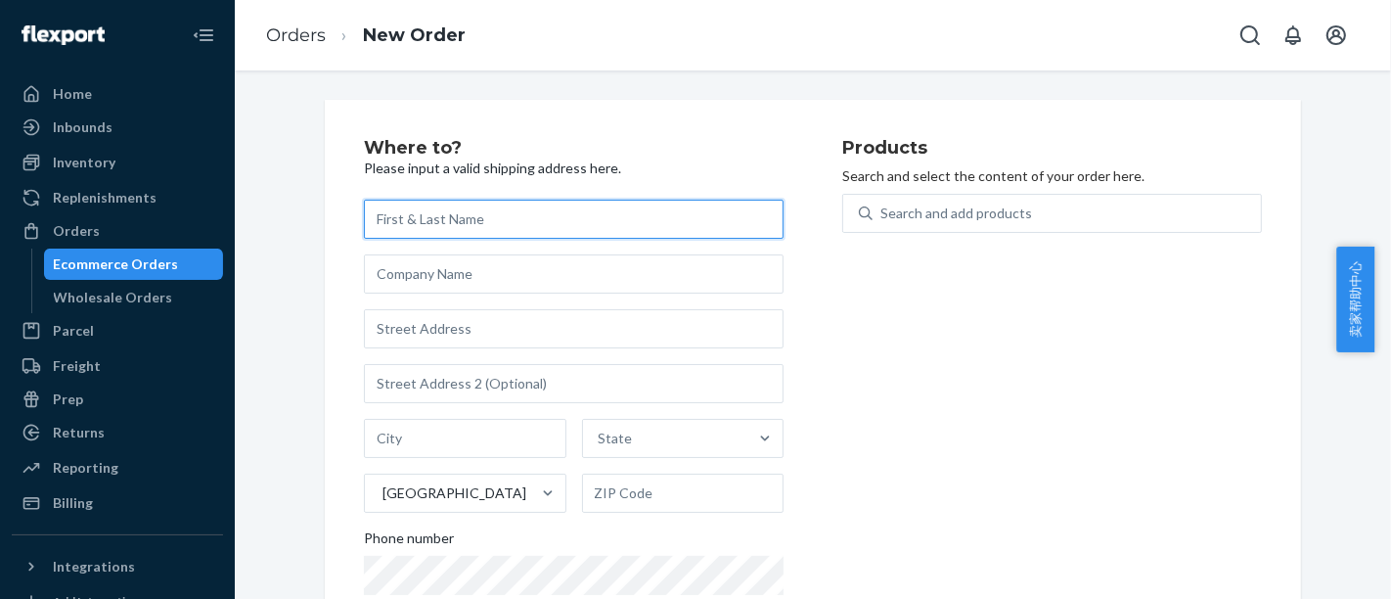
paste input "[PERSON_NAME]"
type input "[PERSON_NAME]"
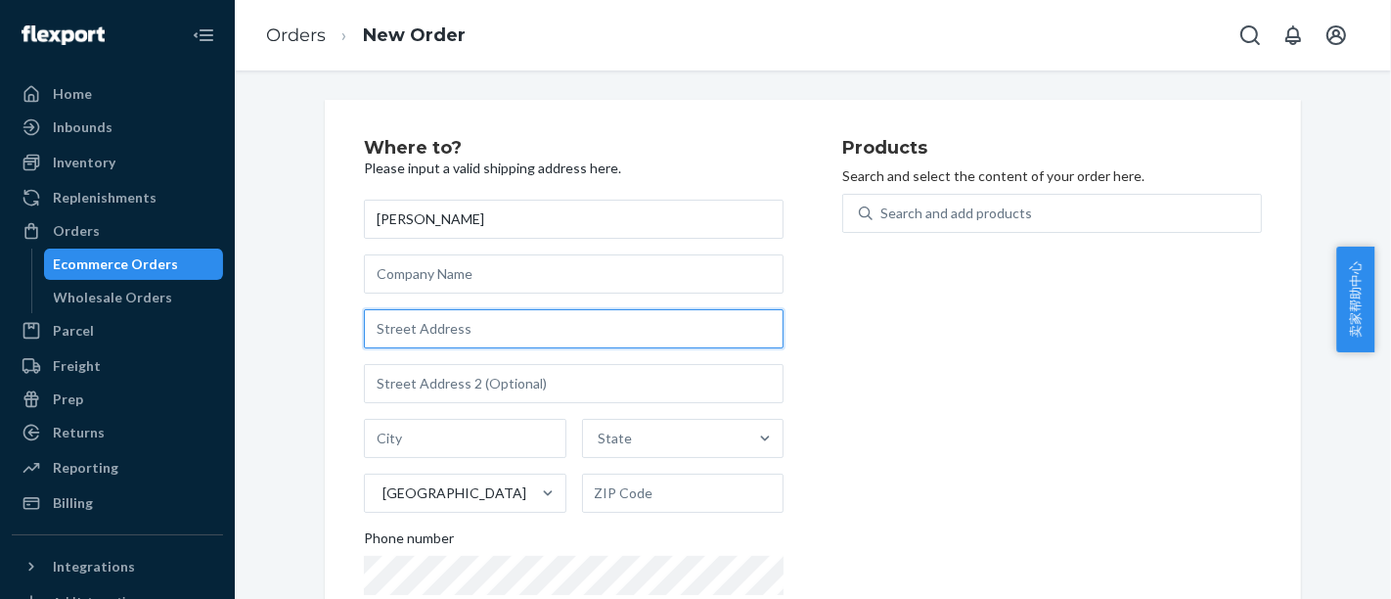
click at [460, 335] on input "text" at bounding box center [574, 328] width 420 height 39
paste input "[STREET_ADDRESS]"
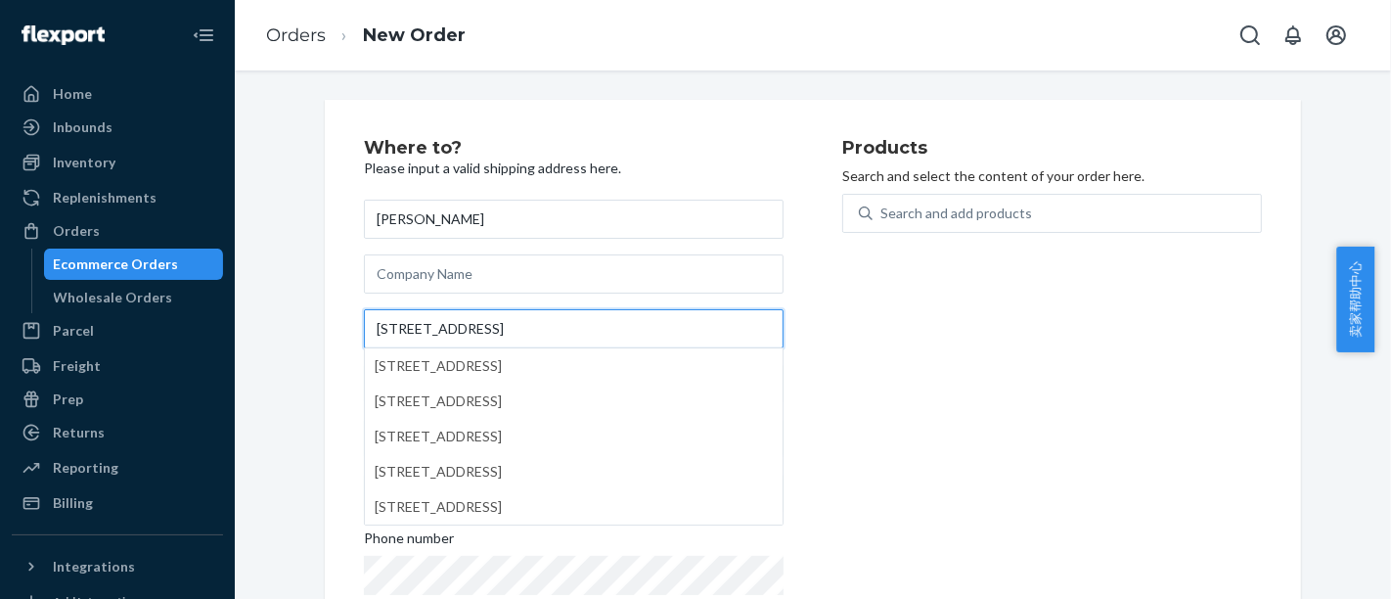
type input "[STREET_ADDRESS]"
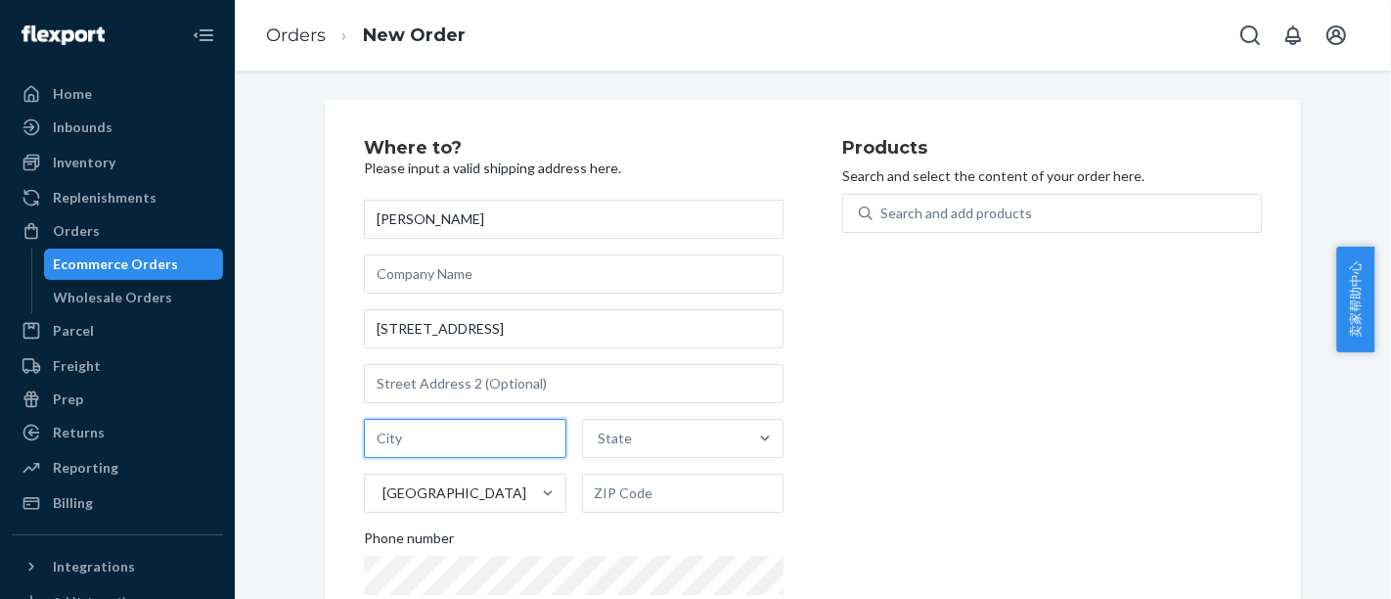
click at [451, 428] on input "text" at bounding box center [465, 438] width 202 height 39
paste input "[GEOGRAPHIC_DATA]"
type input "[GEOGRAPHIC_DATA]"
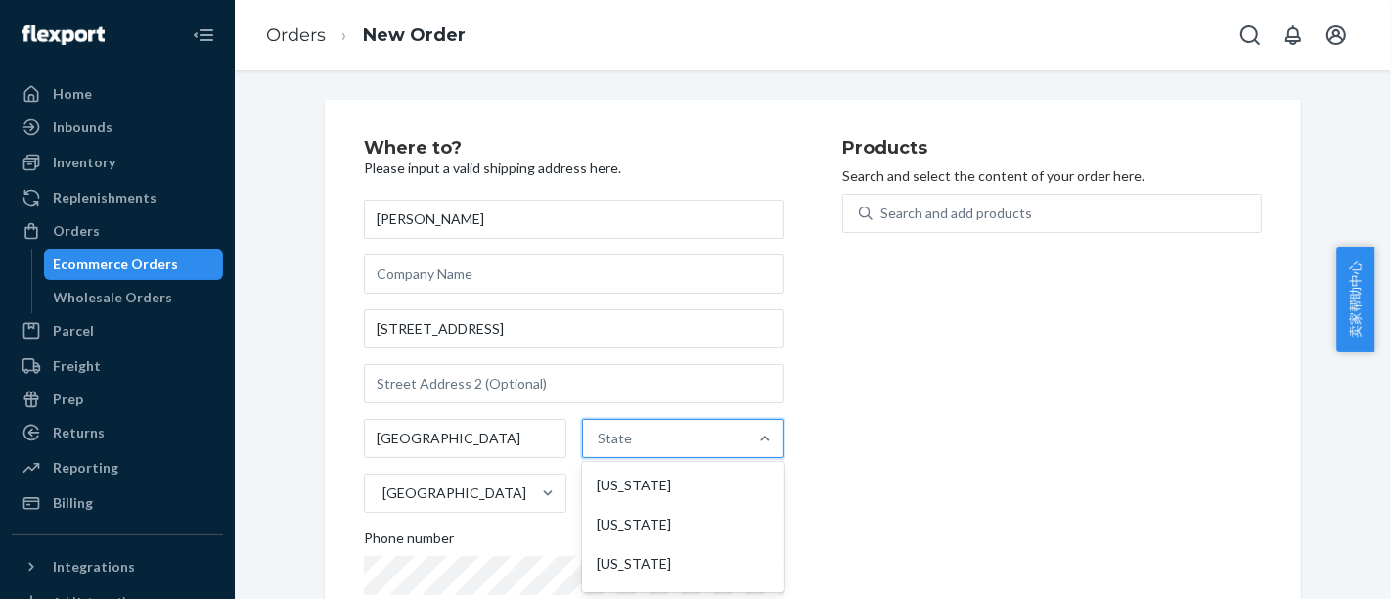
click at [639, 432] on div "State" at bounding box center [665, 438] width 165 height 39
click at [600, 432] on input "option [US_STATE] focused, 1 of 59. 59 results available. Use Up and Down to ch…" at bounding box center [600, 438] width 2 height 20
type input "il"
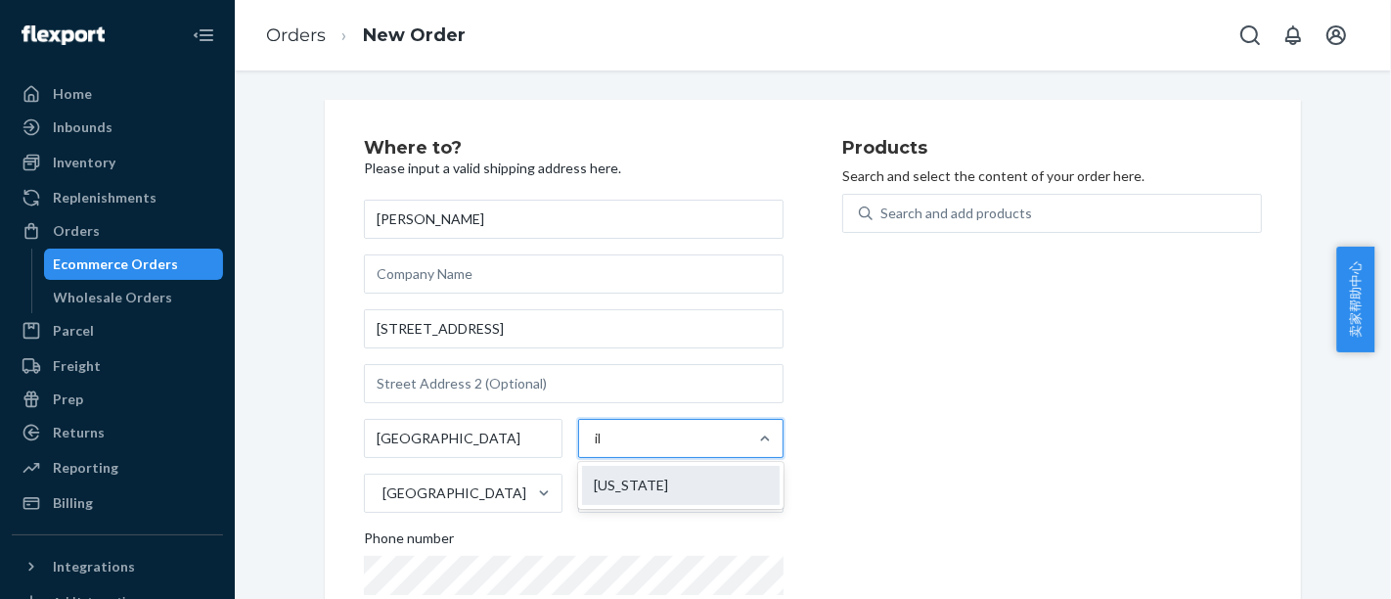
click at [642, 497] on div "[US_STATE]" at bounding box center [681, 485] width 198 height 39
click at [603, 448] on input "il" at bounding box center [599, 438] width 9 height 20
click at [642, 497] on input "text" at bounding box center [683, 492] width 202 height 39
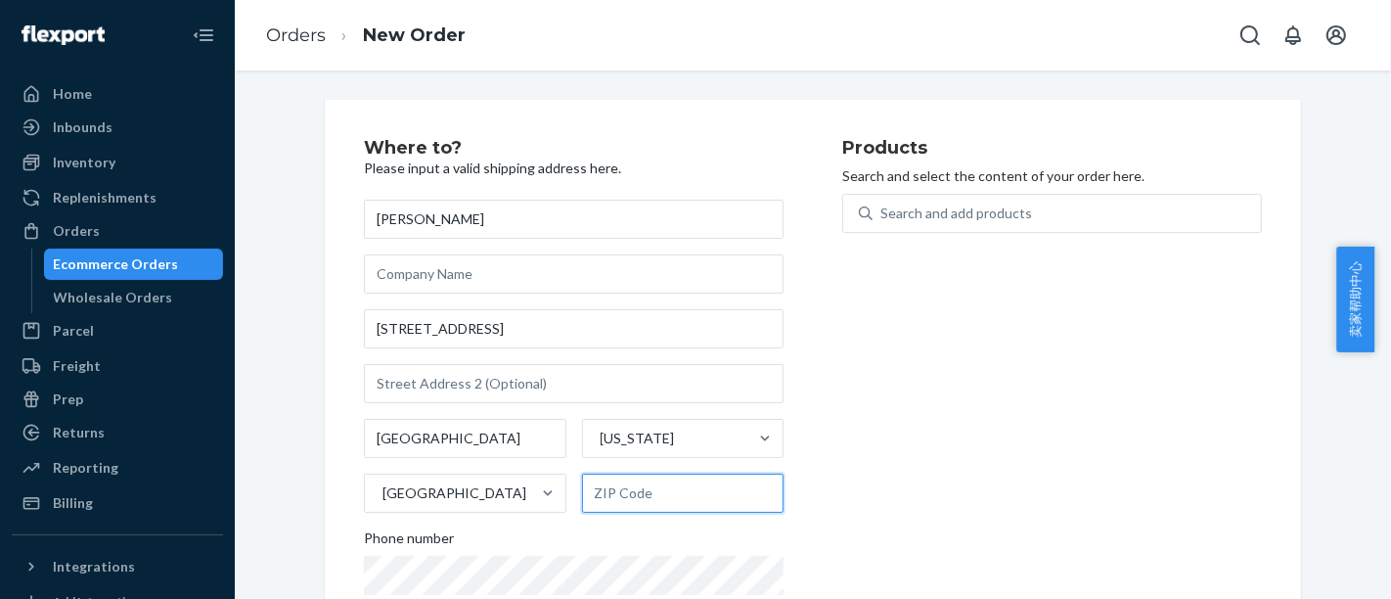
click at [626, 487] on input "text" at bounding box center [683, 492] width 202 height 39
paste input "60652-3907"
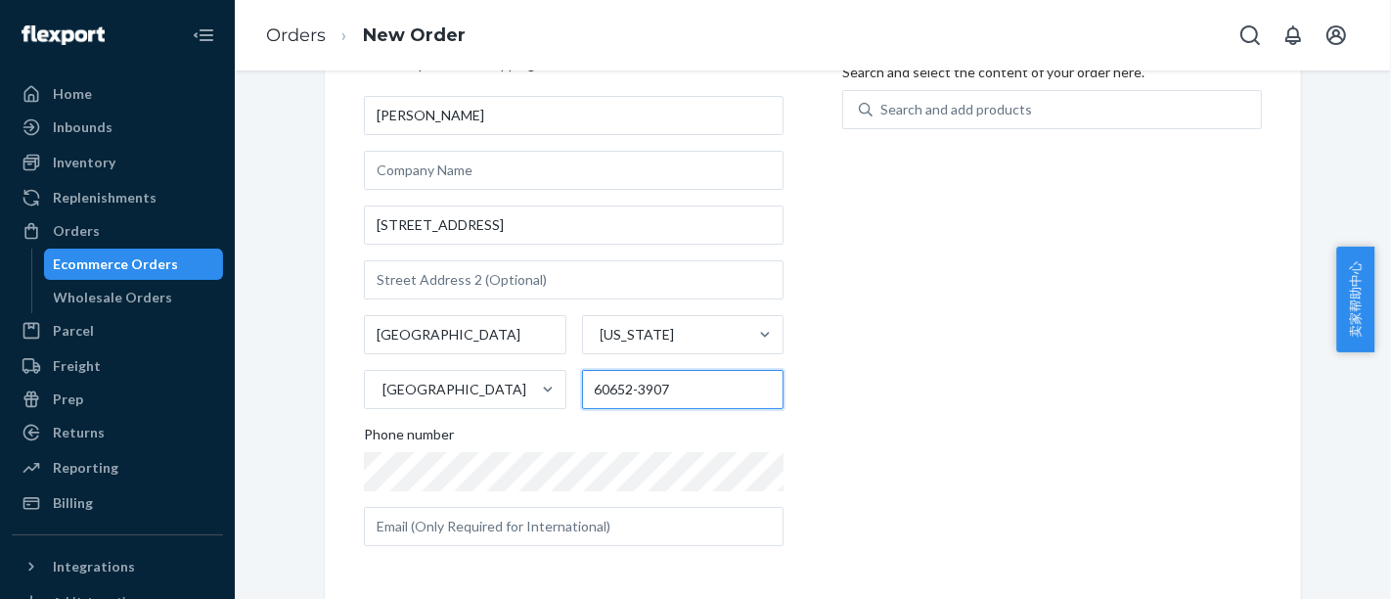
type input "60652-3907"
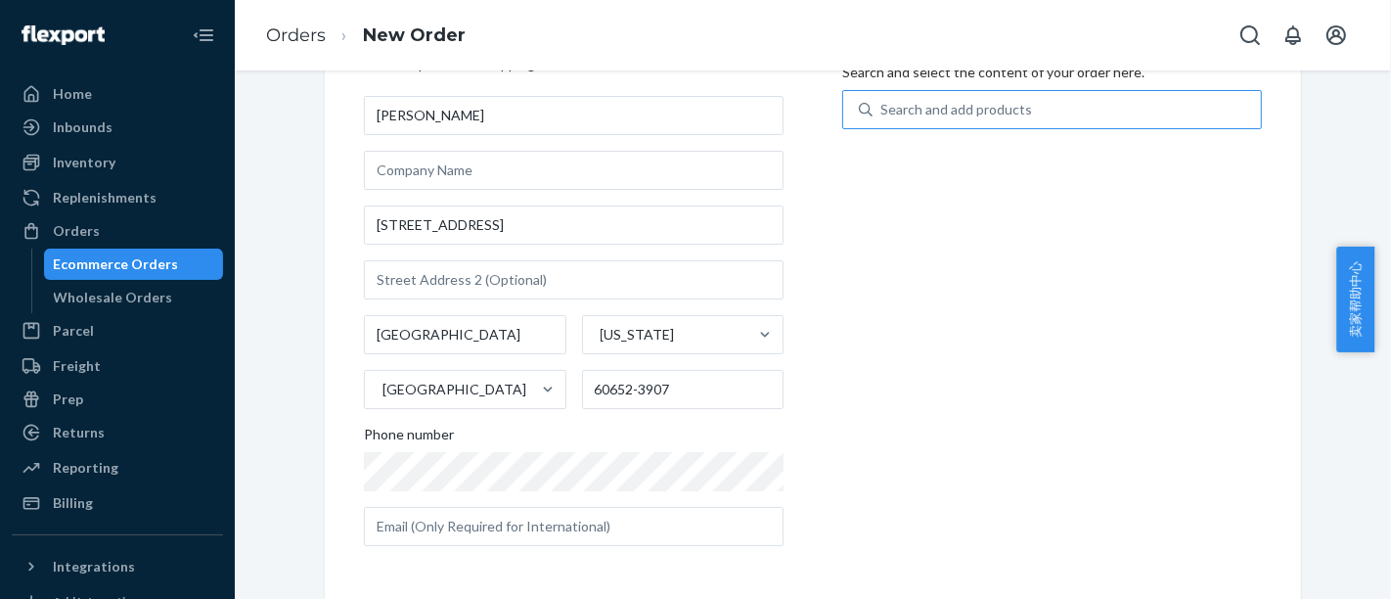
click at [964, 110] on div "Search and add products" at bounding box center [956, 110] width 152 height 20
click at [882, 110] on input "Search and add products" at bounding box center [881, 110] width 2 height 20
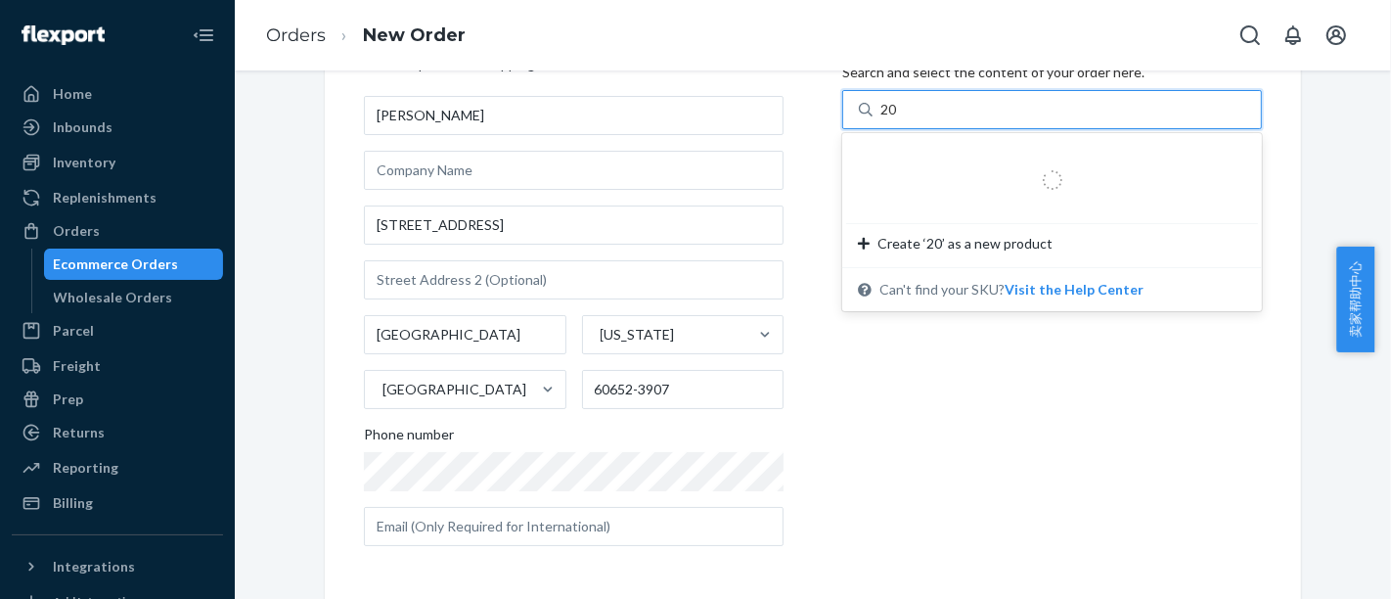
type input "200"
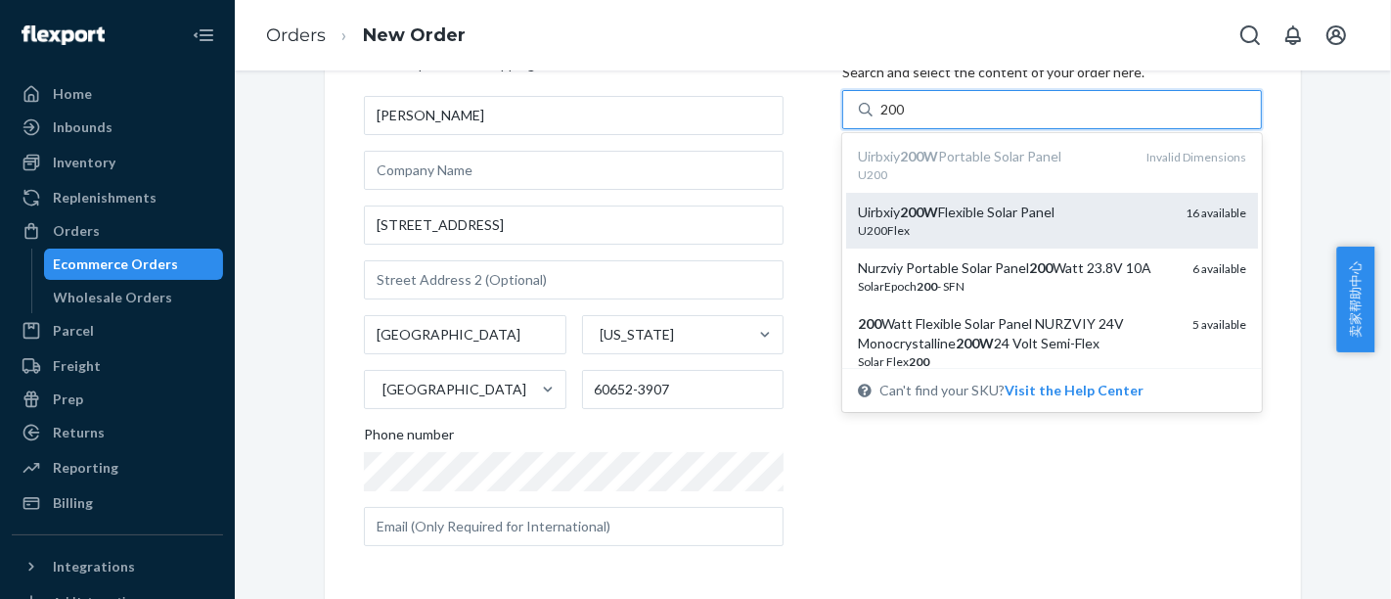
click at [992, 225] on div "U200Flex" at bounding box center [1014, 230] width 312 height 17
click at [906, 119] on input "200" at bounding box center [892, 110] width 25 height 20
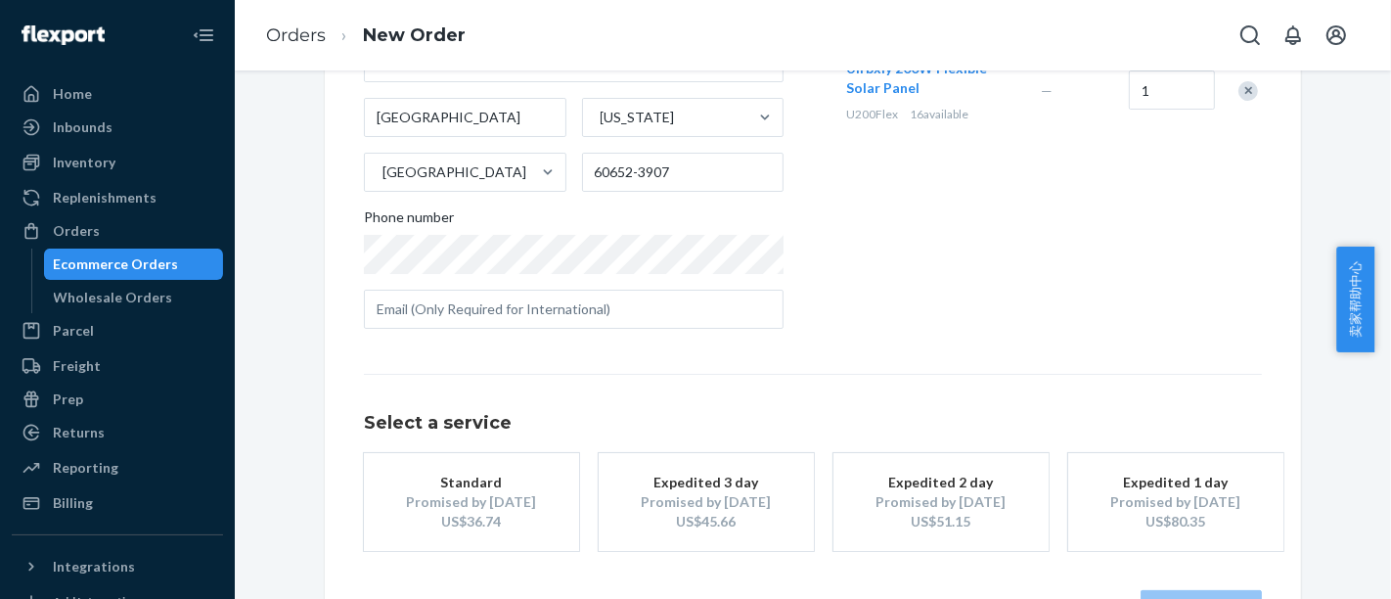
scroll to position [388, 0]
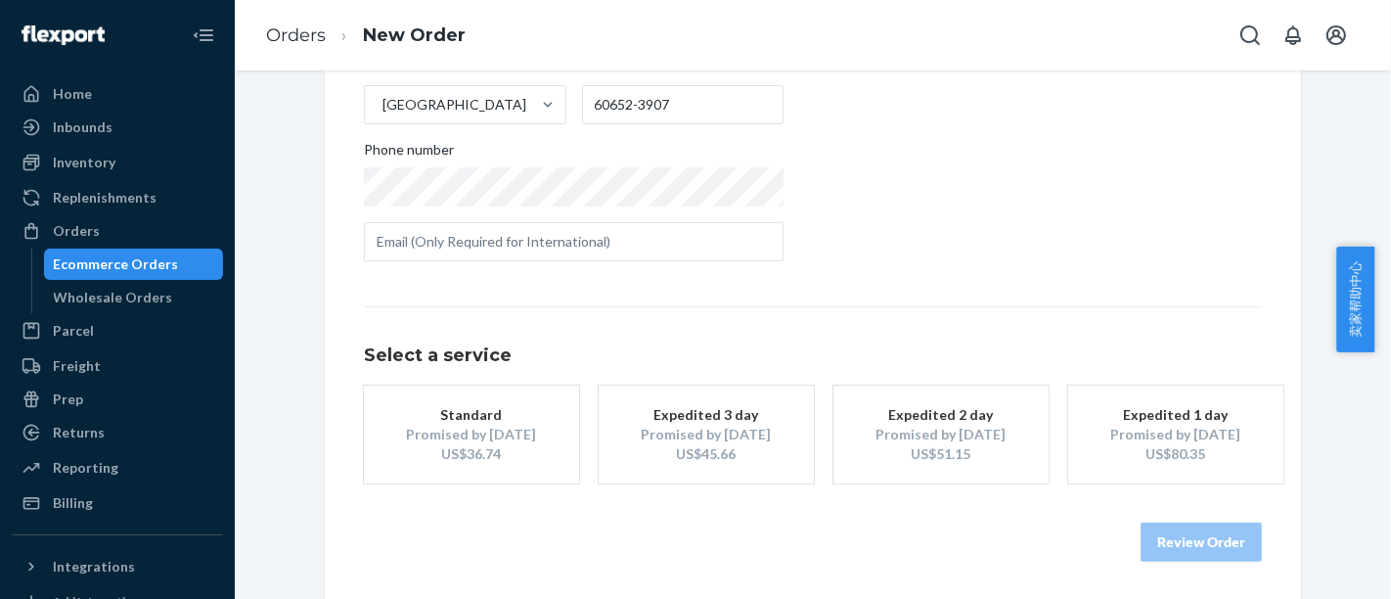
click at [515, 446] on div "US$36.74" at bounding box center [471, 454] width 156 height 20
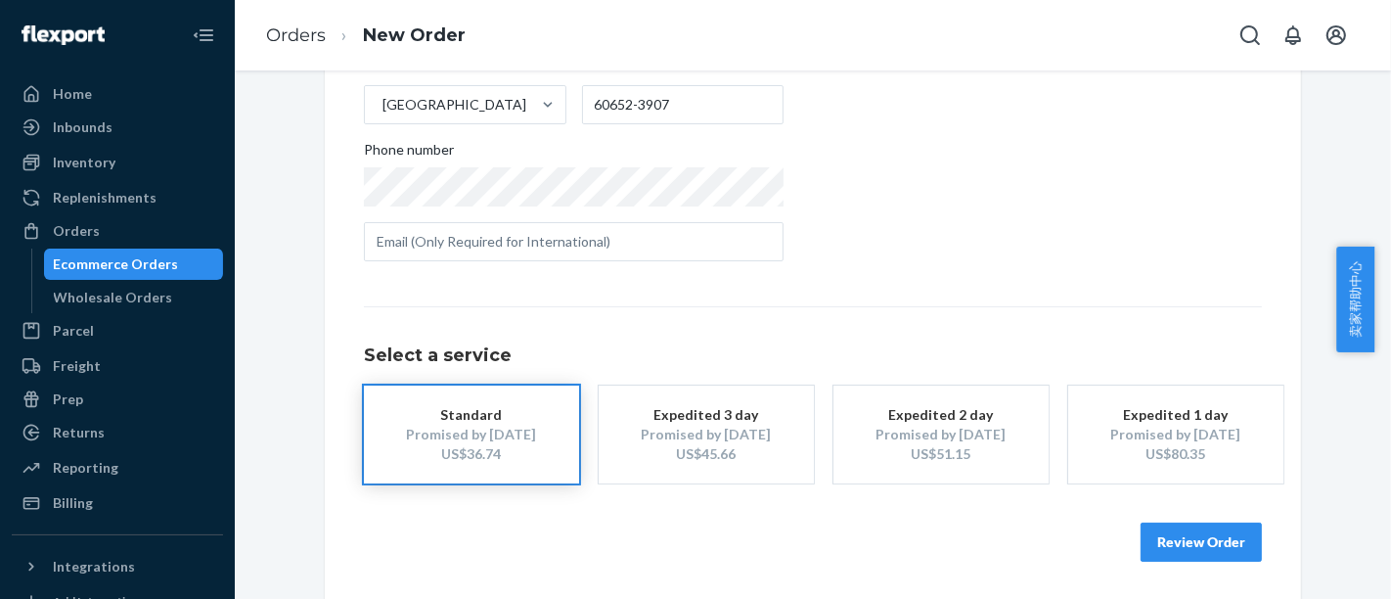
click at [1182, 534] on button "Review Order" at bounding box center [1200, 541] width 121 height 39
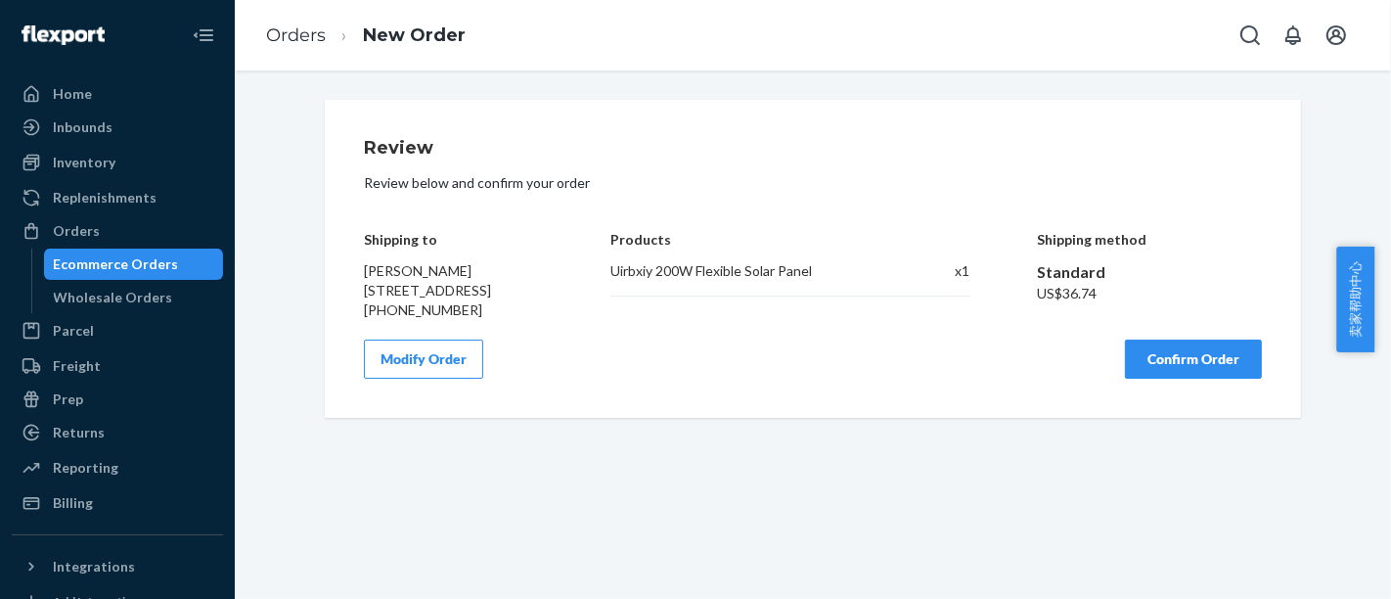
scroll to position [0, 0]
click at [1197, 378] on button "Confirm Order" at bounding box center [1193, 358] width 137 height 39
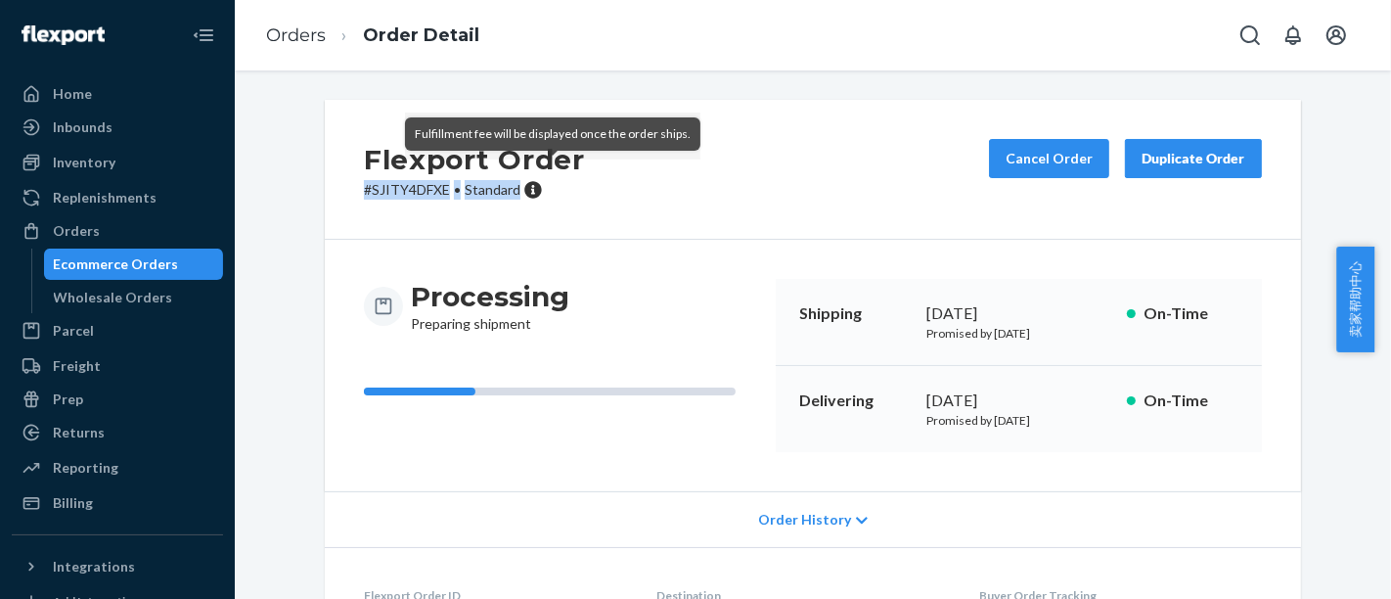
drag, startPoint x: 354, startPoint y: 191, endPoint x: 515, endPoint y: 195, distance: 161.4
click at [515, 195] on p "# SJITY4DFXE • Standard" at bounding box center [474, 190] width 221 height 20
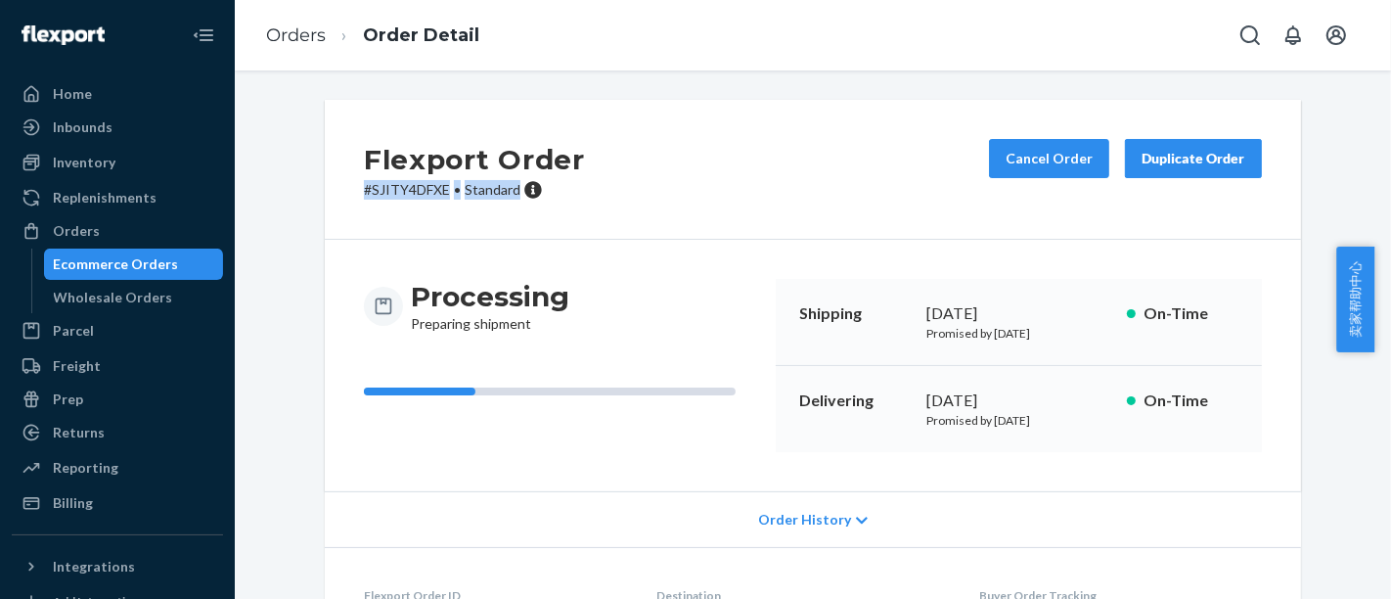
copy p "# SJITY4DFXE • Standard"
